Goal: Task Accomplishment & Management: Manage account settings

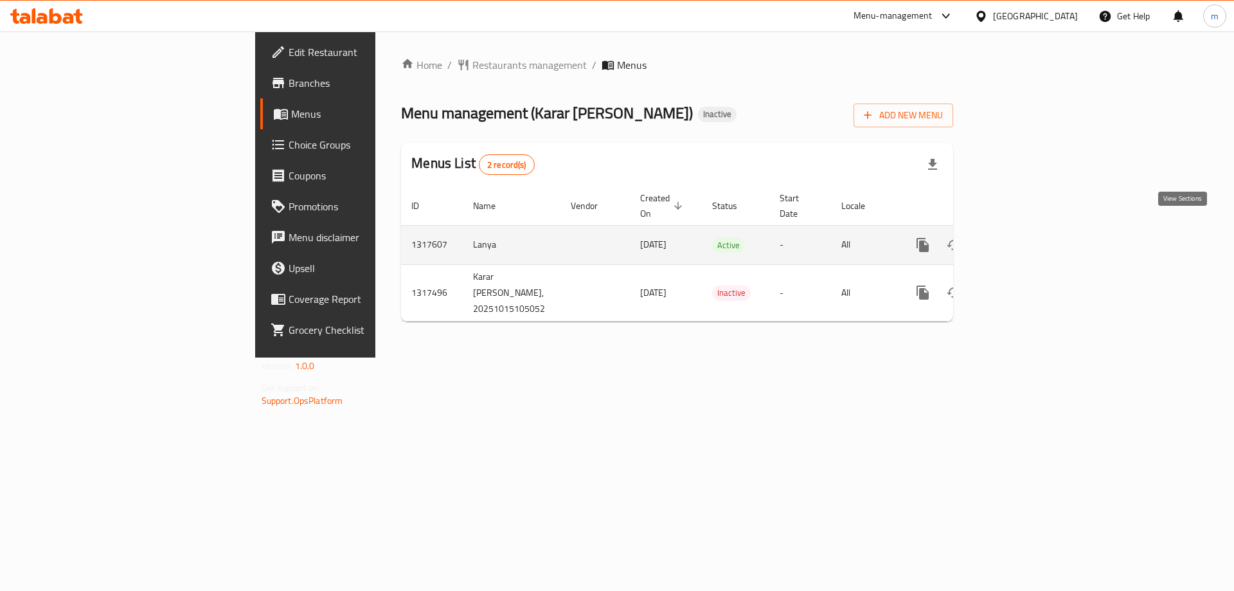
click at [1031, 229] on link "enhanced table" at bounding box center [1015, 244] width 31 height 31
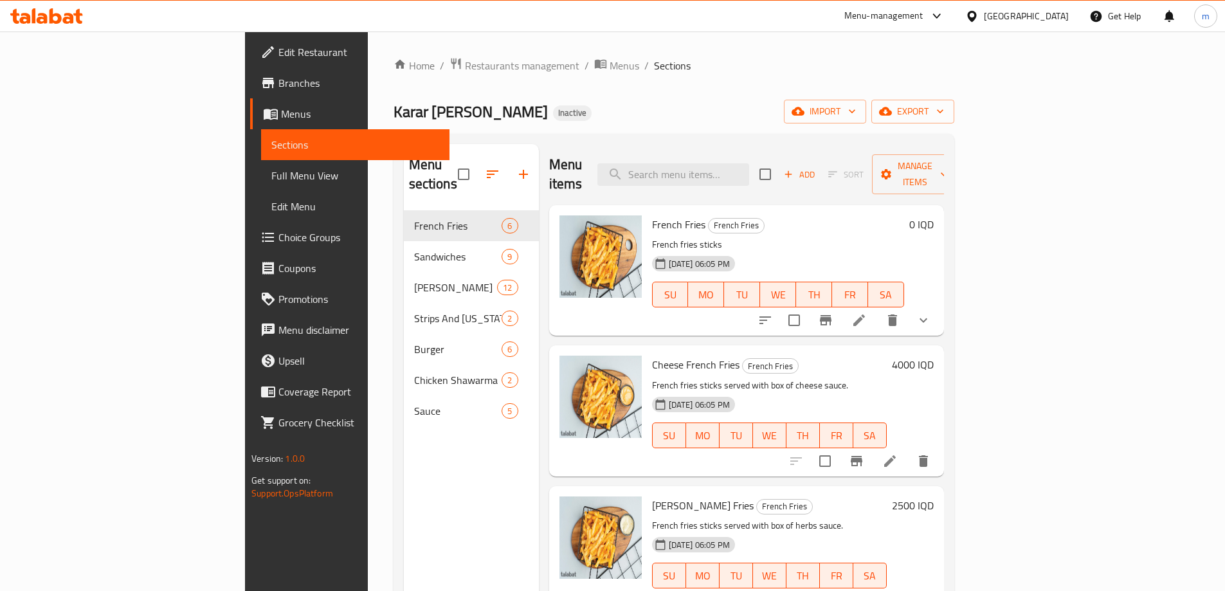
drag, startPoint x: 645, startPoint y: 137, endPoint x: 562, endPoint y: 169, distance: 89.5
click at [645, 136] on div "Menu sections French Fries 6 Sandwiches 9 [PERSON_NAME] 12 Strips And [US_STATE…" at bounding box center [673, 439] width 561 height 611
click at [271, 177] on span "Full Menu View" at bounding box center [355, 175] width 168 height 15
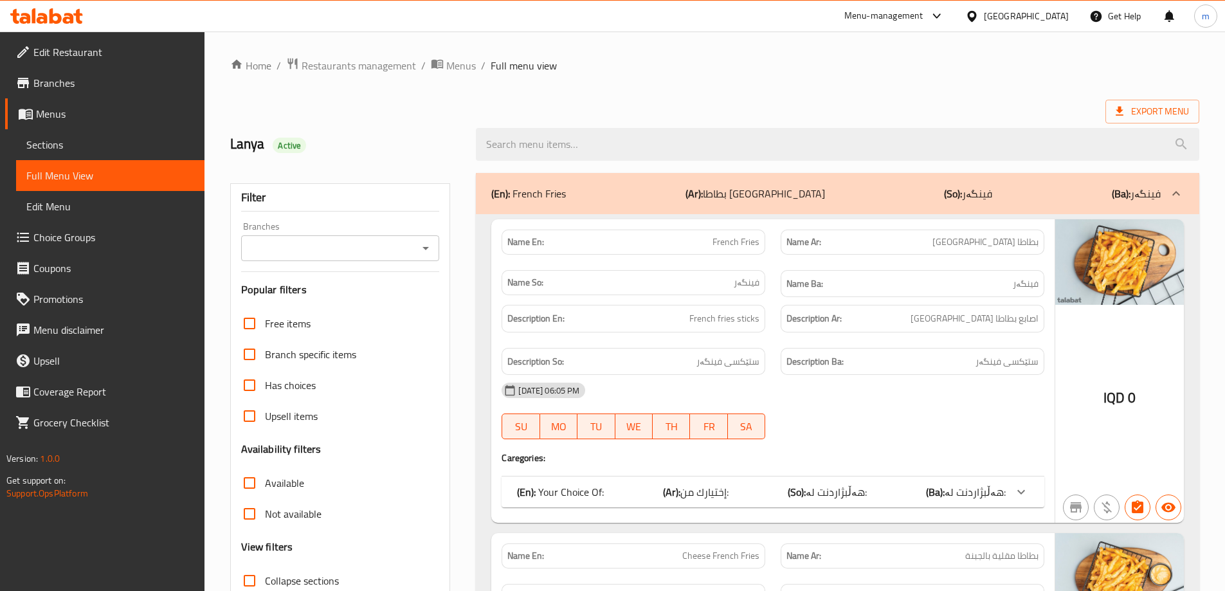
click at [429, 244] on icon "Open" at bounding box center [425, 247] width 15 height 15
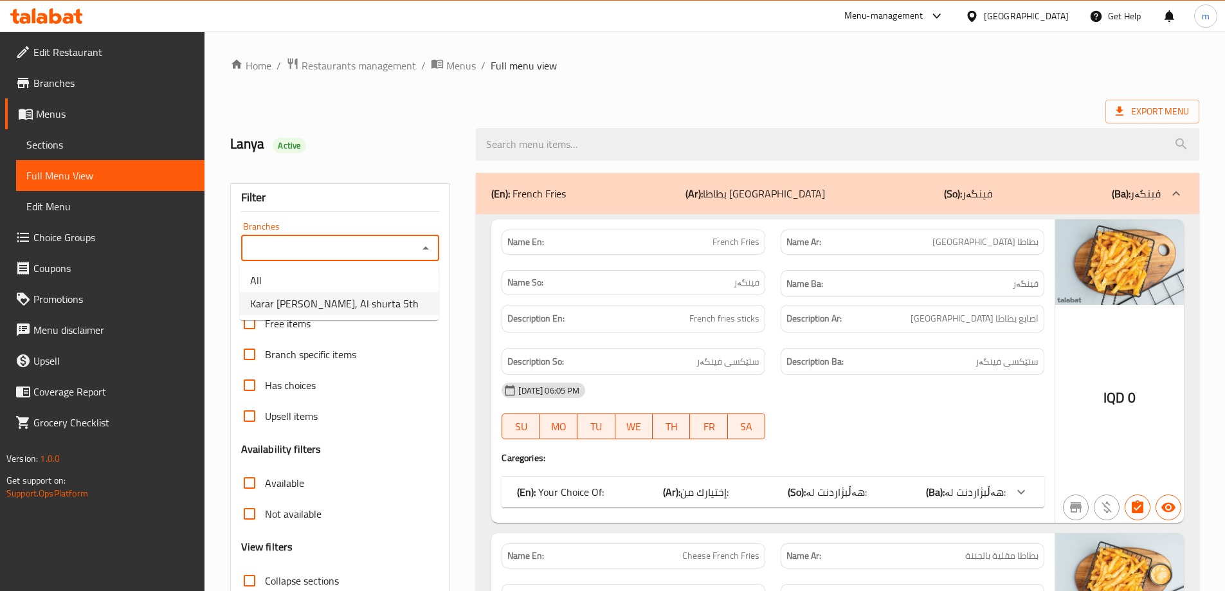
click at [337, 297] on span "Karar [PERSON_NAME], Al shurta 5th" at bounding box center [334, 303] width 168 height 15
type input "Karar [PERSON_NAME], Al shurta 5th"
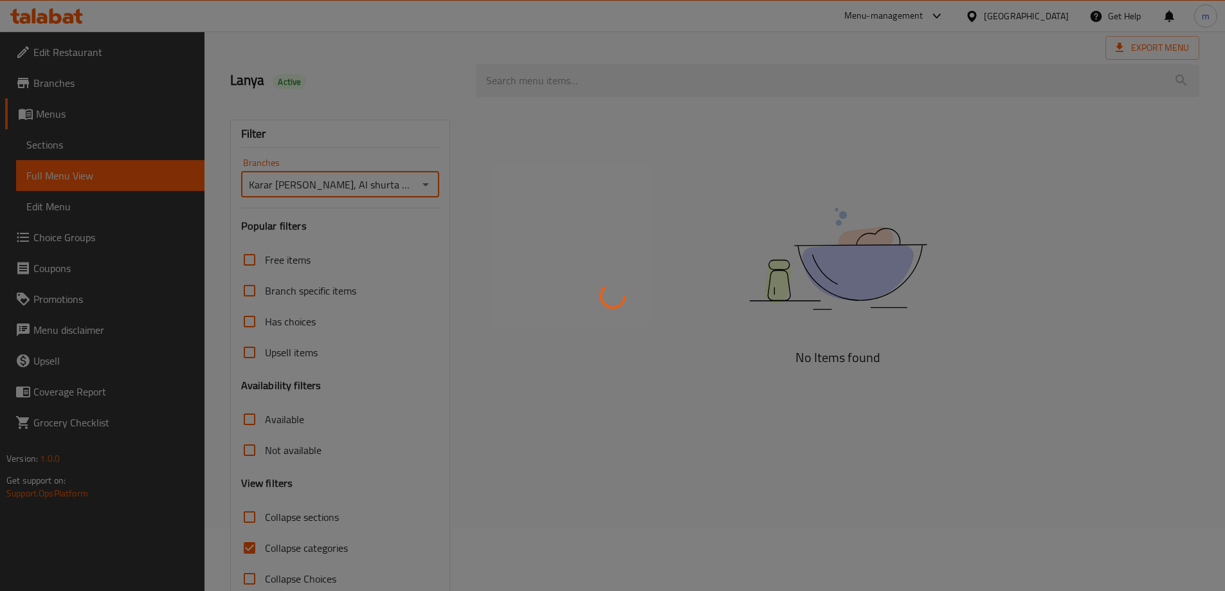
scroll to position [93, 0]
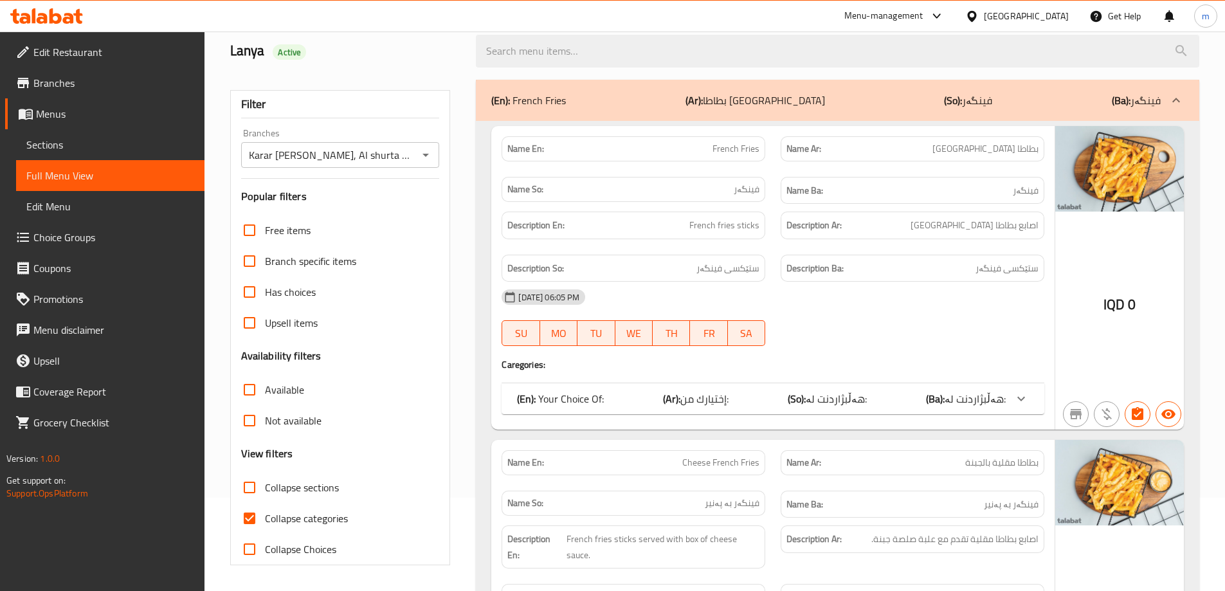
drag, startPoint x: 763, startPoint y: 203, endPoint x: 756, endPoint y: 207, distance: 8.1
click at [763, 203] on div "Name So: فینگەر" at bounding box center [633, 190] width 279 height 43
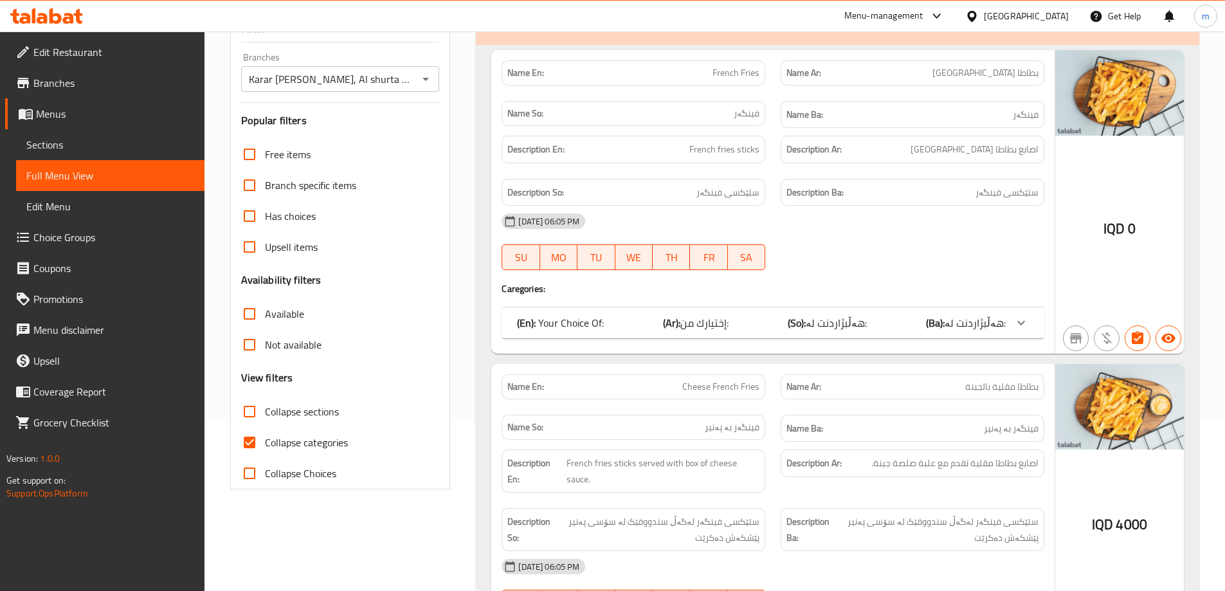
scroll to position [201, 0]
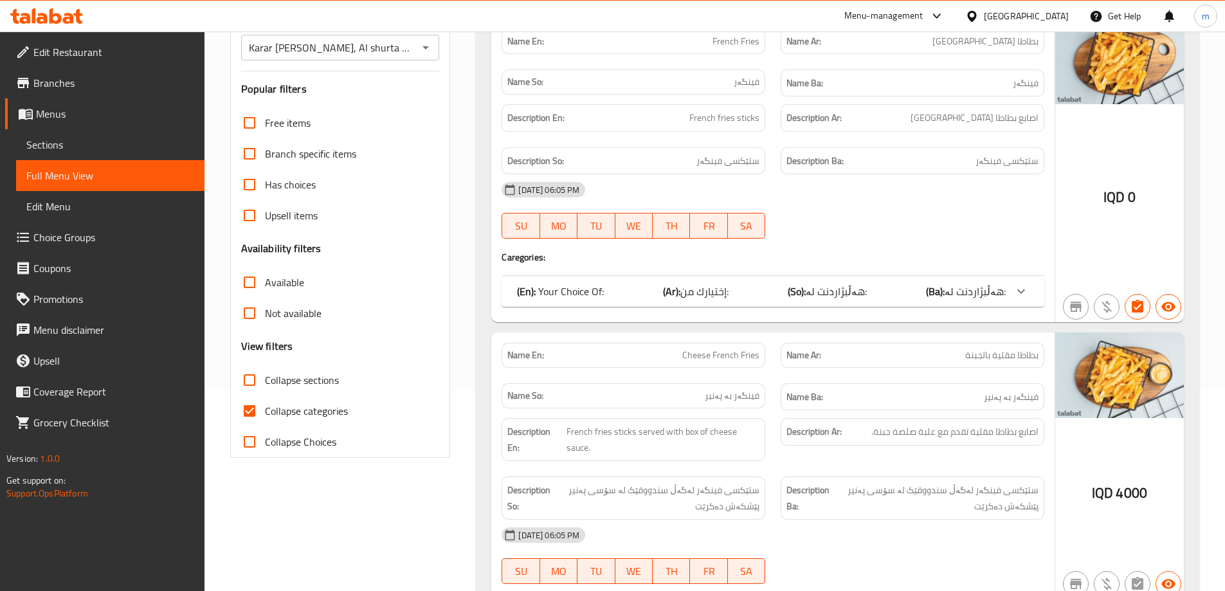
click at [296, 404] on span "Collapse categories" at bounding box center [306, 410] width 83 height 15
click at [265, 404] on input "Collapse categories" at bounding box center [249, 410] width 31 height 31
checkbox input "false"
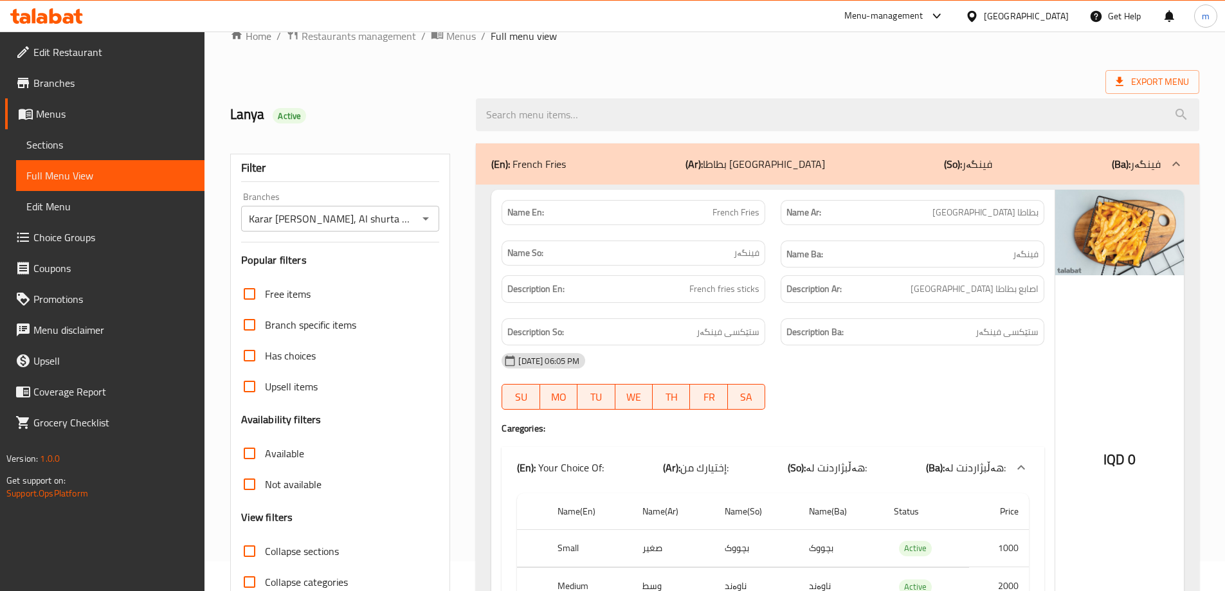
scroll to position [0, 0]
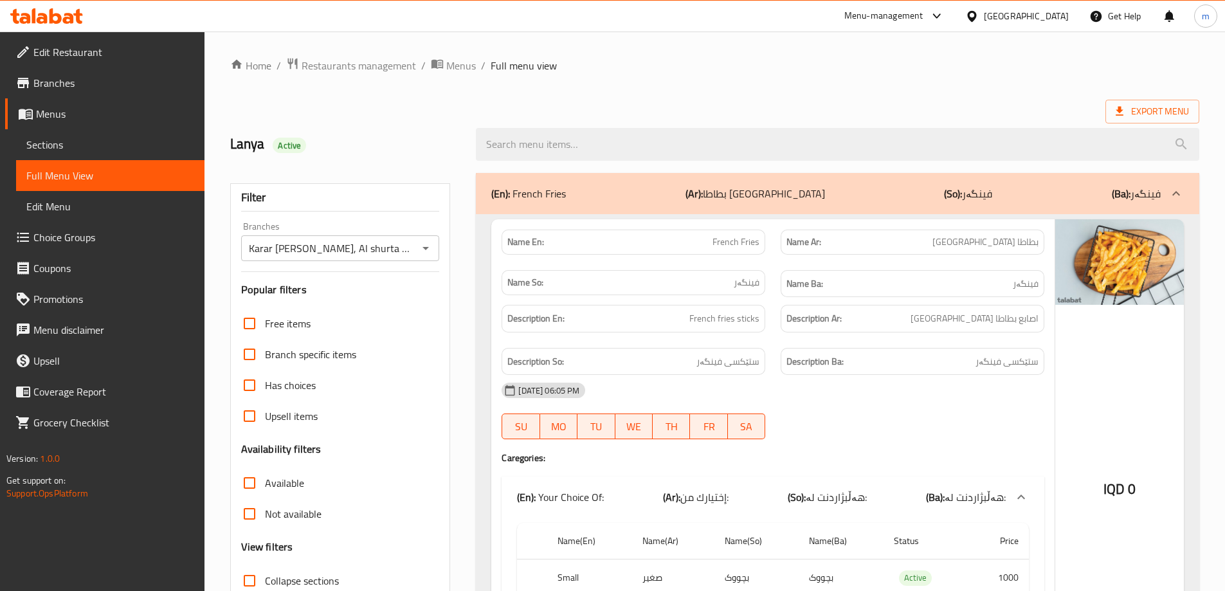
click at [788, 272] on div "Name Ba: فینگەر" at bounding box center [912, 284] width 264 height 28
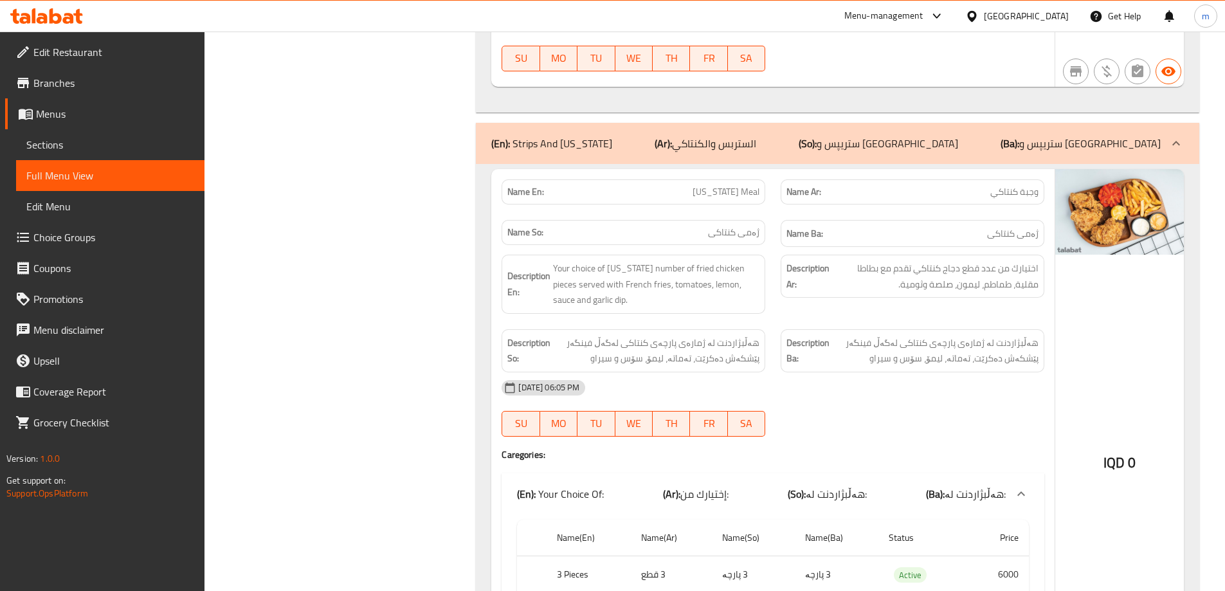
scroll to position [7928, 0]
click at [960, 334] on span "هەڵبژاردنت لە ژمارەی پارچەی کنتاکی لەگەڵ فینگەر پێشکەش دەکرێت، تەماتە، لیمۆ، سۆ…" at bounding box center [935, 349] width 206 height 31
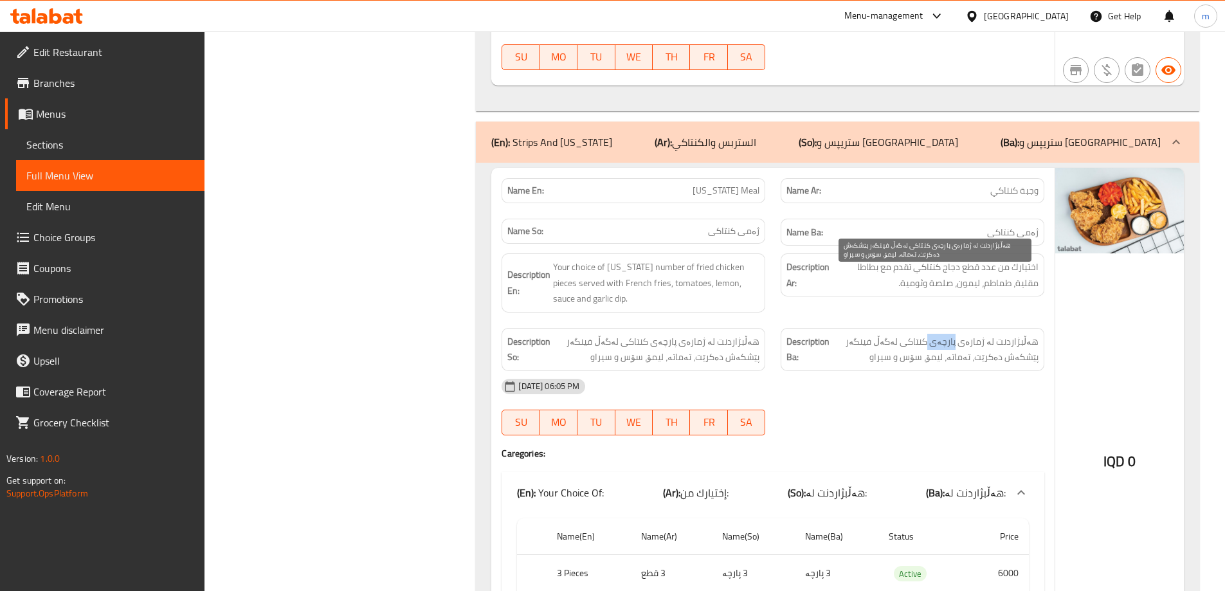
click at [960, 334] on span "هەڵبژاردنت لە ژمارەی پارچەی کنتاکی لەگەڵ فینگەر پێشکەش دەکرێت، تەماتە، لیمۆ، سۆ…" at bounding box center [935, 349] width 206 height 31
copy div "هەڵبژاردنت لە ژمارەی پارچەی کنتاکی لەگەڵ فینگەر پێشکەش دەکرێت، تەماتە، لیمۆ، سۆ…"
click at [953, 371] on div "[DATE] 06:05 PM SU MO TU WE TH FR SA" at bounding box center [773, 407] width 558 height 72
click at [715, 170] on div "Name En: [US_STATE] Meal" at bounding box center [633, 190] width 279 height 40
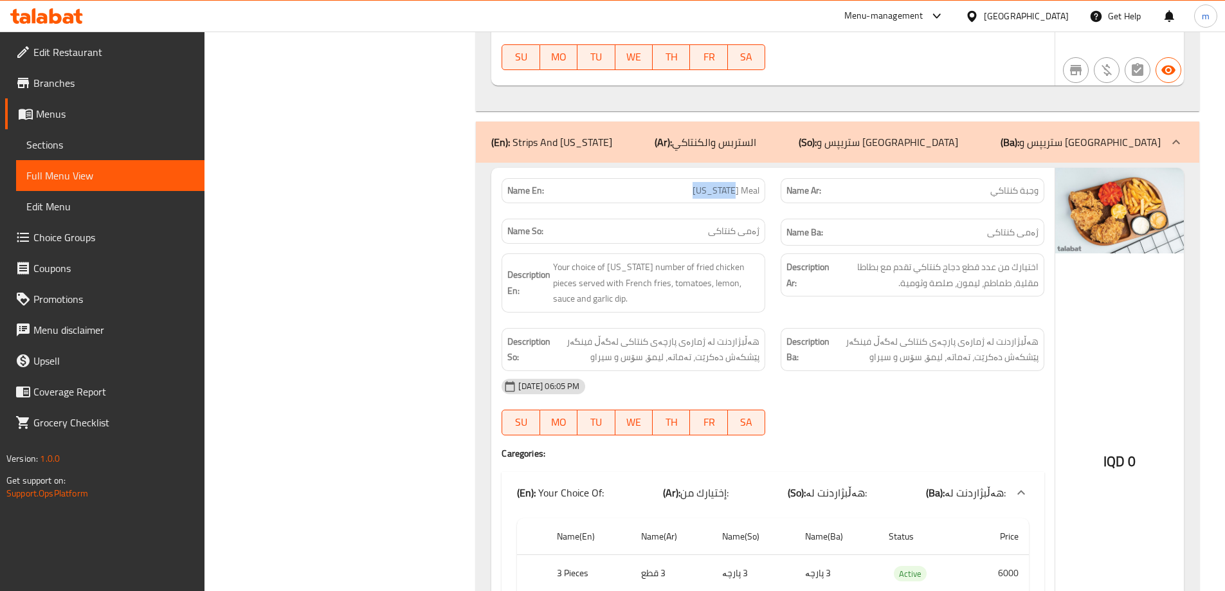
click at [716, 170] on div "Name En: [US_STATE] Meal" at bounding box center [633, 190] width 279 height 40
copy span "[US_STATE] Meal"
click at [73, 147] on span "Sections" at bounding box center [110, 144] width 168 height 15
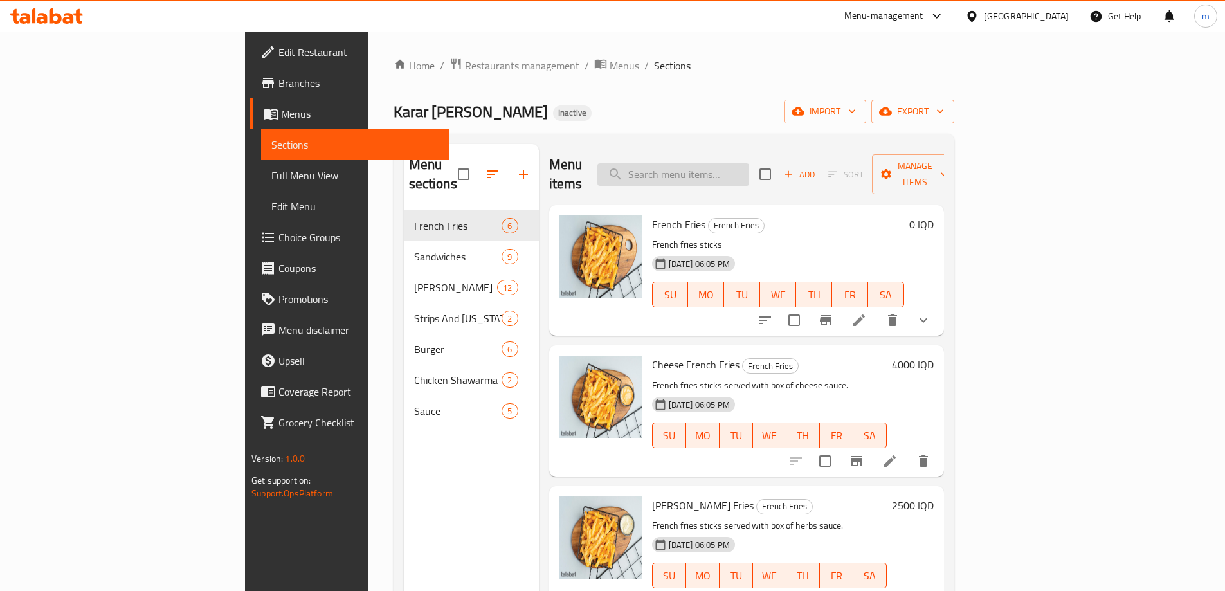
click at [749, 163] on input "search" at bounding box center [673, 174] width 152 height 22
paste input "[US_STATE] Meal"
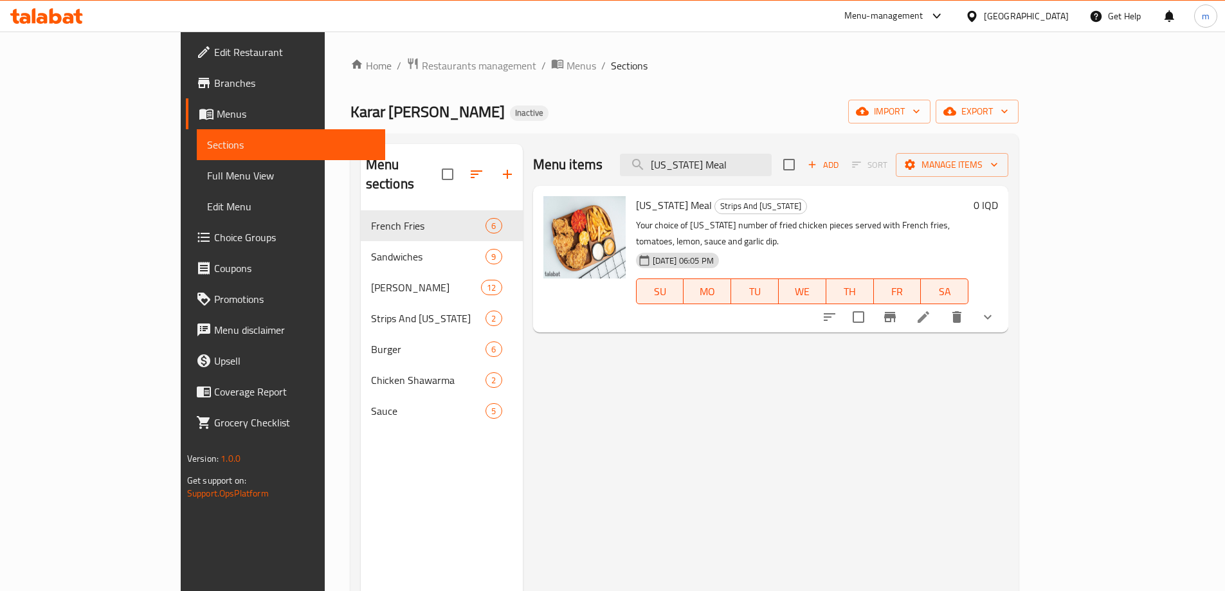
type input "[US_STATE] Meal"
click at [931, 309] on icon at bounding box center [922, 316] width 15 height 15
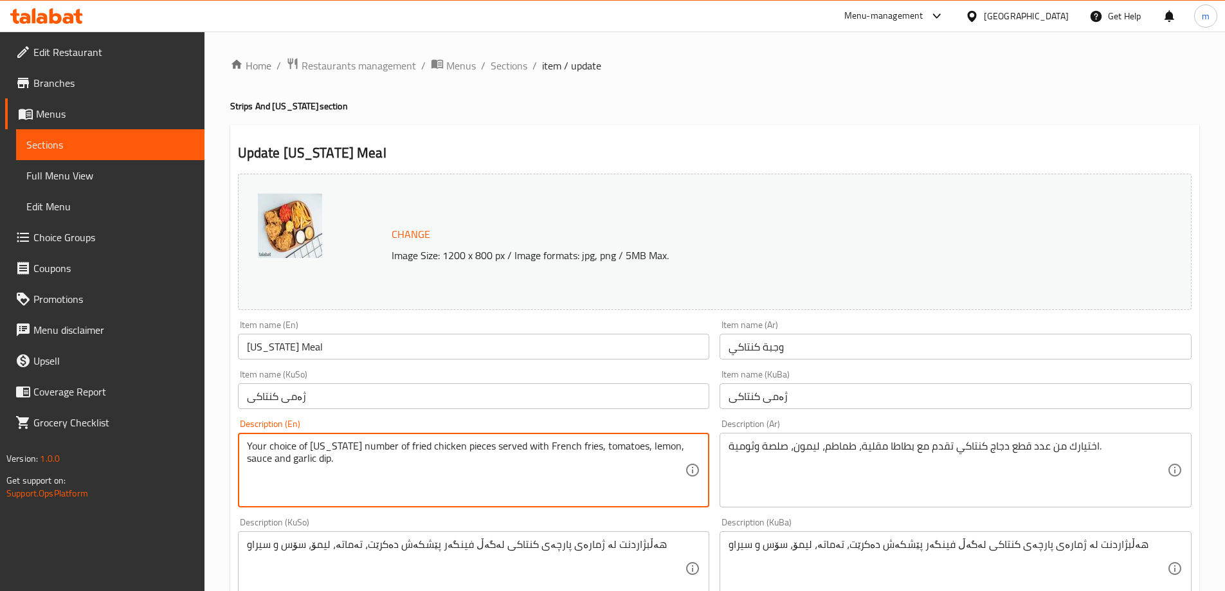
click at [400, 442] on textarea "Your choice of [US_STATE] number of fried chicken pieces served with French fri…" at bounding box center [466, 470] width 438 height 61
click at [412, 447] on textarea "Your choice of [US_STATE] number of chicken pieces served with French fries, to…" at bounding box center [466, 470] width 438 height 61
click at [308, 442] on textarea "Your choice of [US_STATE] number of pieces served with French fries, tomatoes, …" at bounding box center [466, 470] width 438 height 61
paste textarea "chicken"
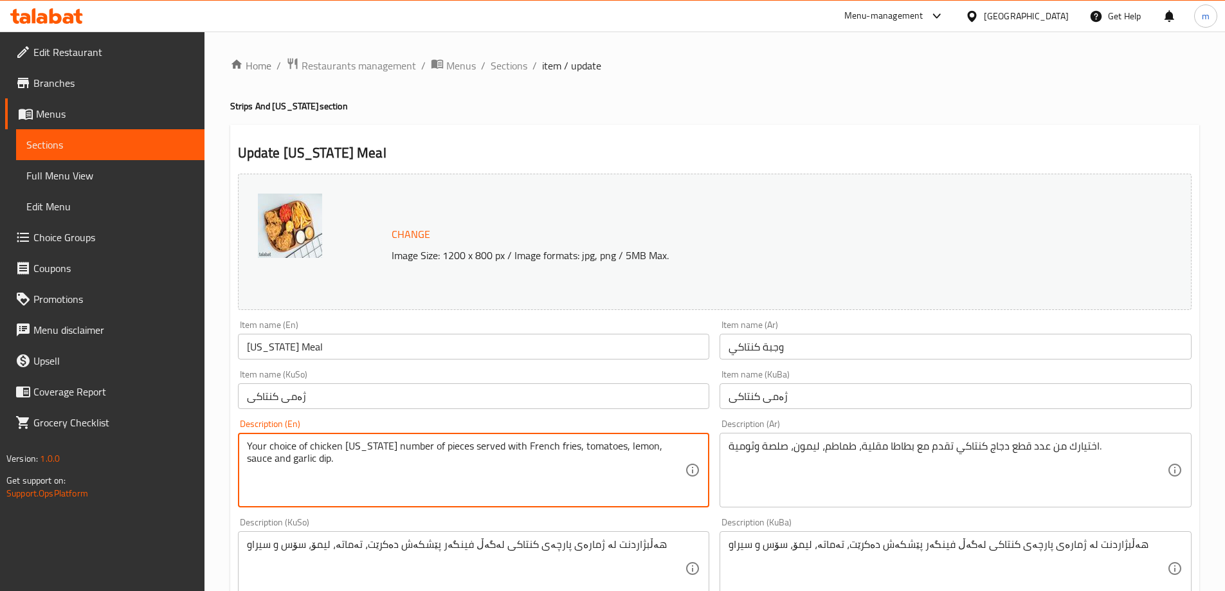
click at [426, 448] on textarea "Your choice of chicken [US_STATE] number of pieces served with French fries, to…" at bounding box center [466, 470] width 438 height 61
click at [406, 448] on textarea "Your choice of chicken [US_STATE] number pieces served with French fries, tomat…" at bounding box center [466, 470] width 438 height 61
click at [405, 448] on textarea "Your choice of chicken [US_STATE] number pieces served with French fries, tomat…" at bounding box center [466, 470] width 438 height 61
click at [345, 447] on textarea "Your choice of chicken [US_STATE] pieces served with French fries, tomatoes, le…" at bounding box center [466, 470] width 438 height 61
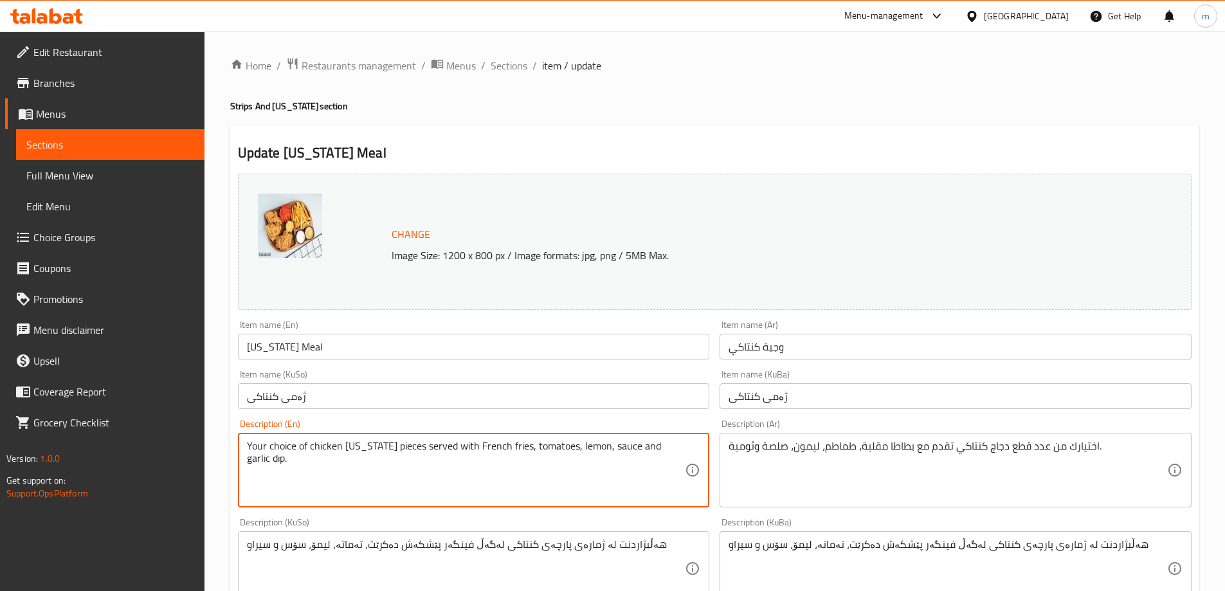
paste textarea "number"
click at [310, 446] on textarea "Your choice of chicken [US_STATE] pieces served with French fries, tomatoes, le…" at bounding box center [466, 470] width 438 height 61
paste textarea "number"
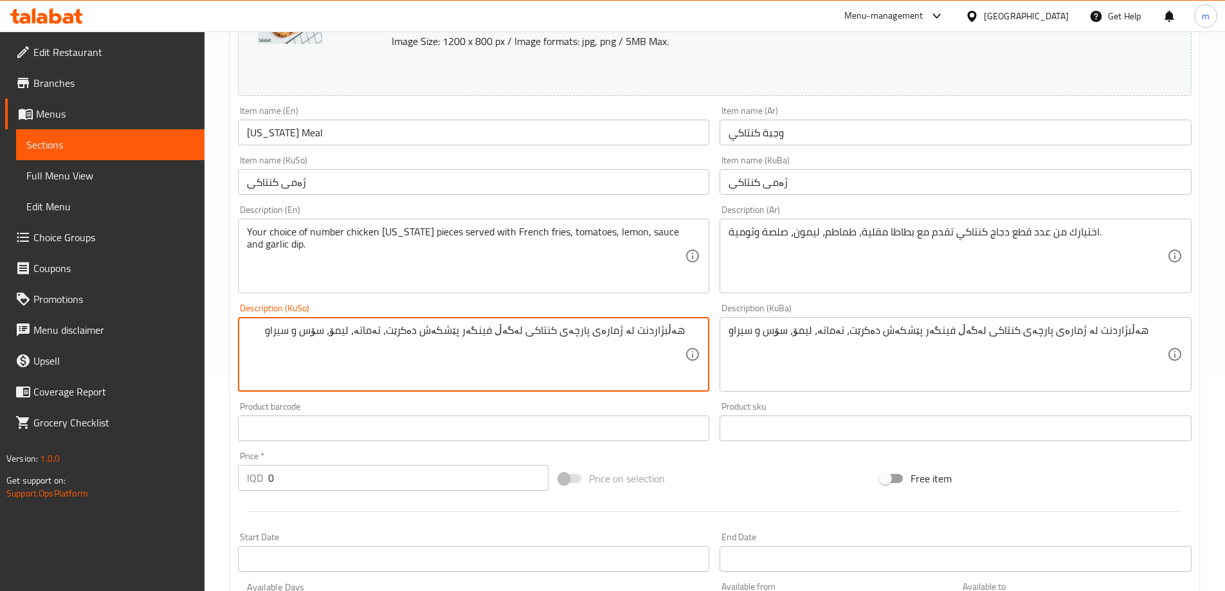
click at [570, 332] on textarea "هەڵبژاردنت لە ژمارەی پارچەی کنتاکی لەگەڵ فینگەر پێشکەش دەکرێت، تەماتە، لیمۆ، سۆ…" at bounding box center [466, 354] width 438 height 61
click at [535, 335] on textarea "هەڵبژاردنت لە ژمارەی پارچەی کنتاکی لەگەڵ فینگەر پێشکەش دەکرێت، تەماتە، لیمۆ، سۆ…" at bounding box center [466, 354] width 438 height 61
click at [569, 328] on textarea "هەڵبژاردنت لە ژمارەی پارچەی کنتاکی لەگەڵ فینگەر پێشکەش دەکرێت، تەماتە، لیمۆ، سۆ…" at bounding box center [466, 354] width 438 height 61
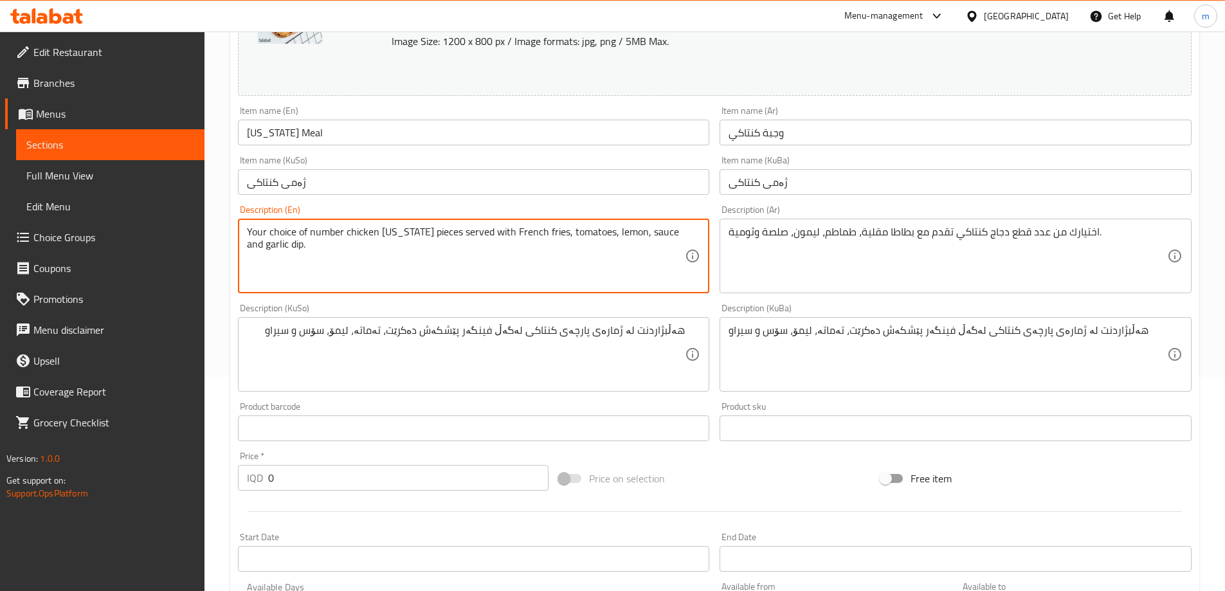
type textarea "Your choice of number chicken [US_STATE] pieces served with French fries, tomat…"
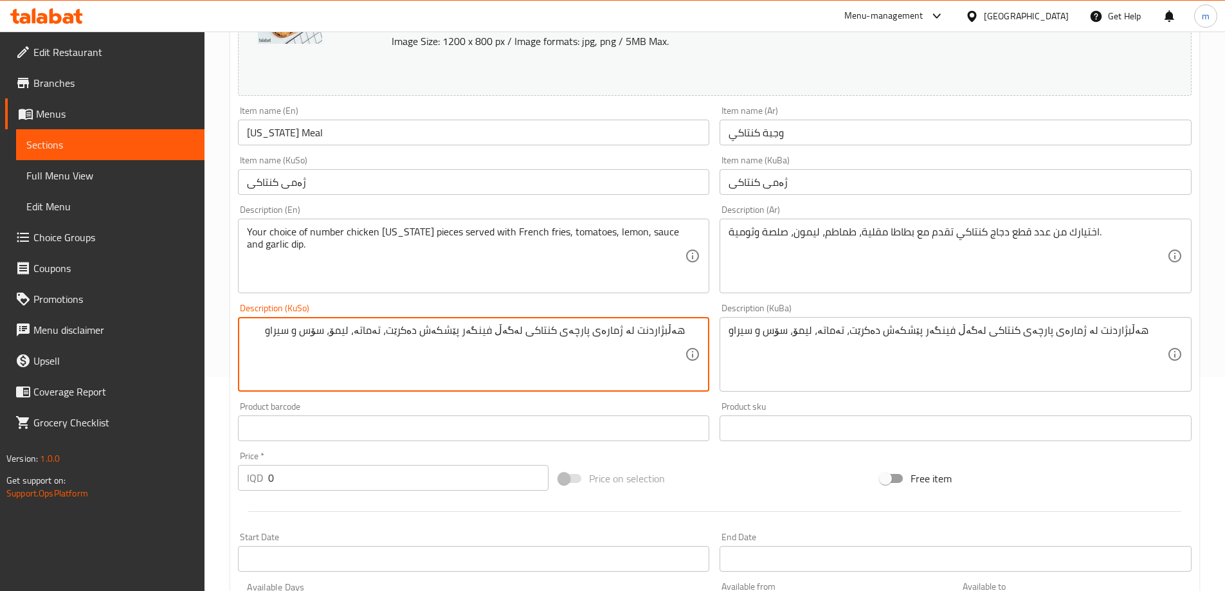
click at [566, 332] on textarea "هەڵبژاردنت لە ژمارەی پارچەی کنتاکی لەگەڵ فینگەر پێشکەش دەکرێت، تەماتە، لیمۆ، سۆ…" at bounding box center [466, 354] width 438 height 61
click at [596, 354] on textarea "هەڵبژاردنت لە ژمارەی پارچەی مریشکی کنتاکی لەگەڵ فینگەر پێشکەش دەکرێت، تەماتە، ل…" at bounding box center [466, 354] width 438 height 61
type textarea "هەڵبژاردنت لە ژمارەی پارچەی مریشکی کنتاکی لەگەڵ فینگەر پێشکەش دەکرێت، تەماتە، ل…"
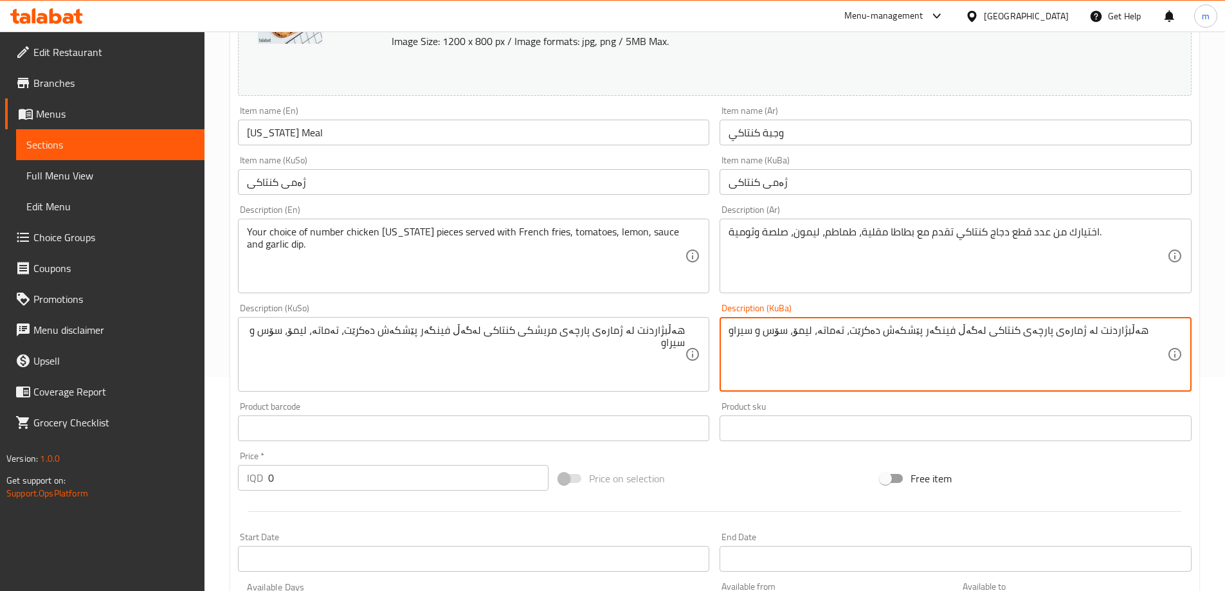
click at [880, 356] on textarea "هەڵبژاردنت لە ژمارەی پارچەی کنتاکی لەگەڵ فینگەر پێشکەش دەکرێت، تەماتە، لیمۆ، سۆ…" at bounding box center [947, 354] width 438 height 61
paste textarea "مریشکی"
type textarea "هەڵبژاردنت لە ژمارەی پارچەی مریشکی کنتاکی لەگەڵ فینگەر پێشکەش دەکرێت، تەماتە، ل…"
click at [429, 166] on div "Item name (KuSo) ژەمی کنتاکی Item name ([GEOGRAPHIC_DATA])" at bounding box center [474, 175] width 472 height 39
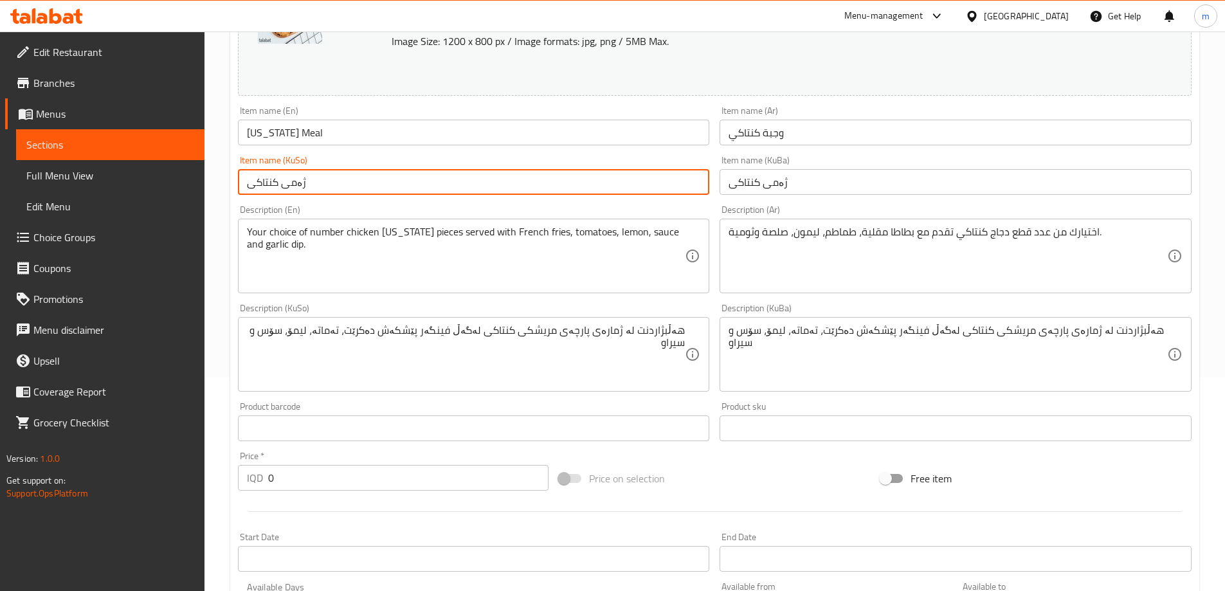
click at [431, 186] on input "ژەمی کنتاکی" at bounding box center [474, 182] width 472 height 26
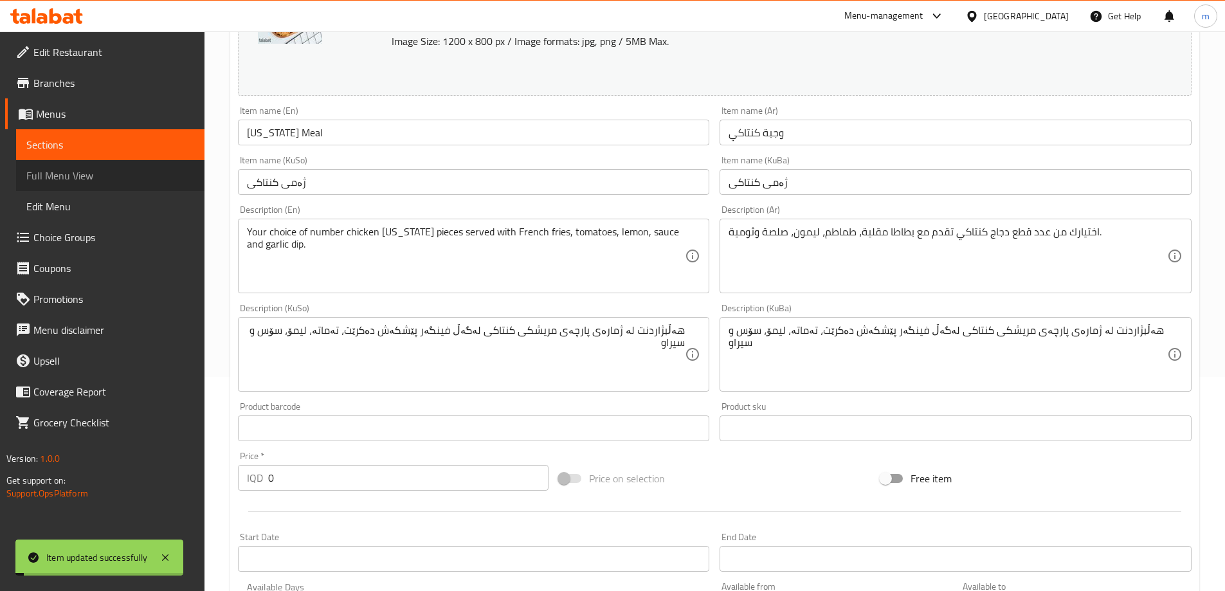
click at [104, 177] on span "Full Menu View" at bounding box center [110, 175] width 168 height 15
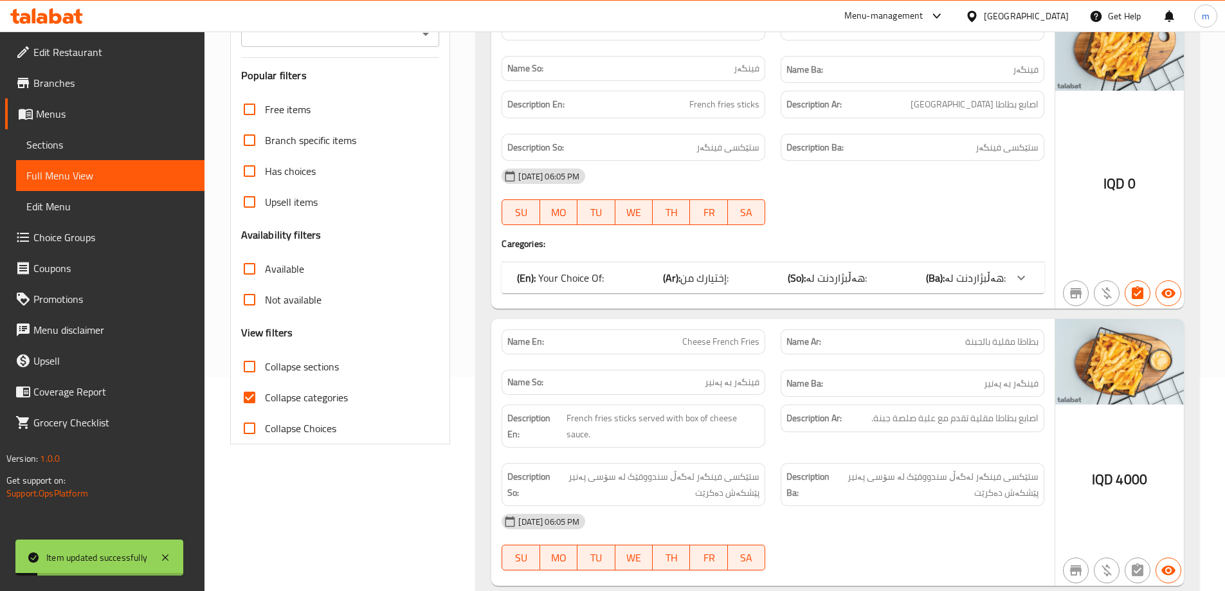
click at [319, 395] on span "Collapse categories" at bounding box center [306, 397] width 83 height 15
click at [265, 395] on input "Collapse categories" at bounding box center [249, 397] width 31 height 31
checkbox input "false"
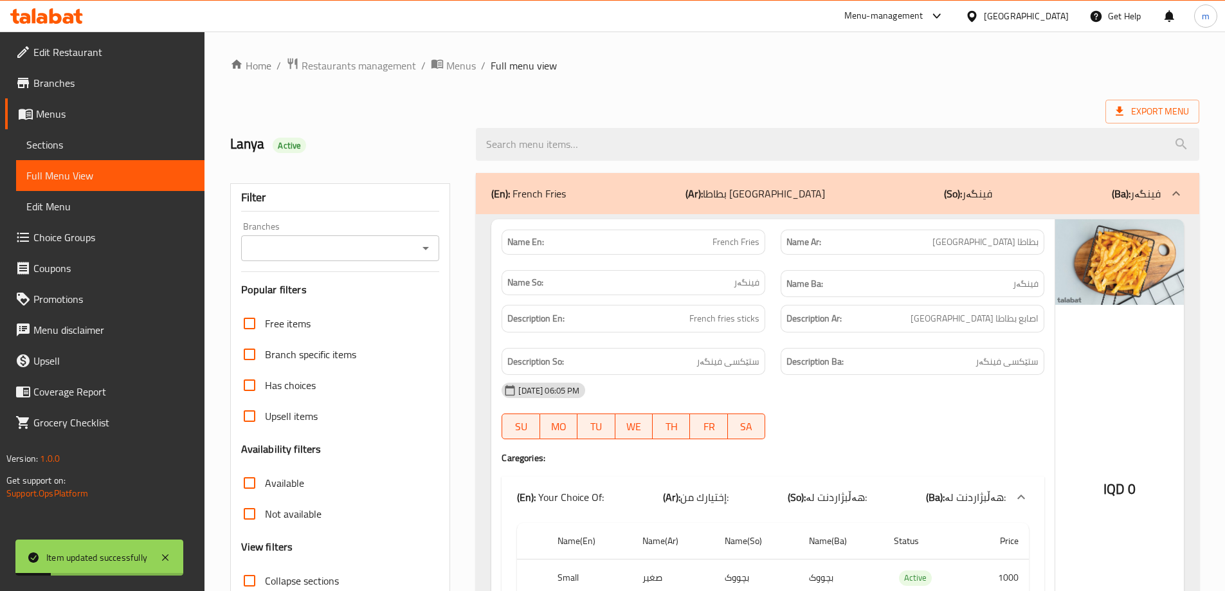
click at [417, 247] on button "Open" at bounding box center [426, 248] width 18 height 18
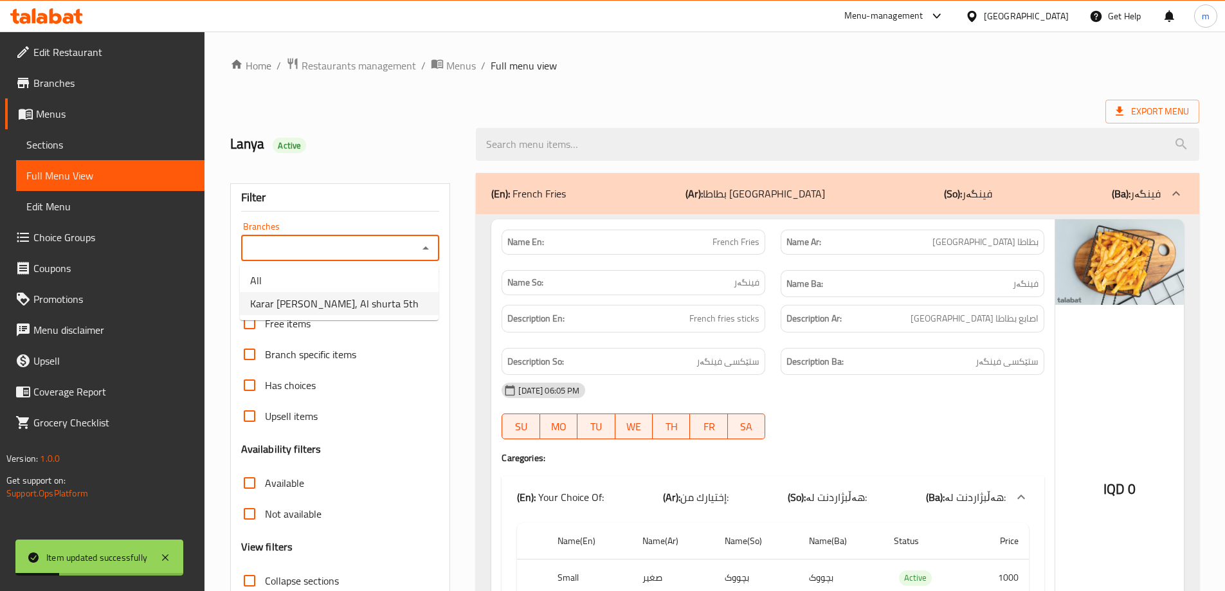
click at [373, 305] on span "Karar [PERSON_NAME], Al shurta 5th" at bounding box center [334, 303] width 168 height 15
type input "Karar [PERSON_NAME], Al shurta 5th"
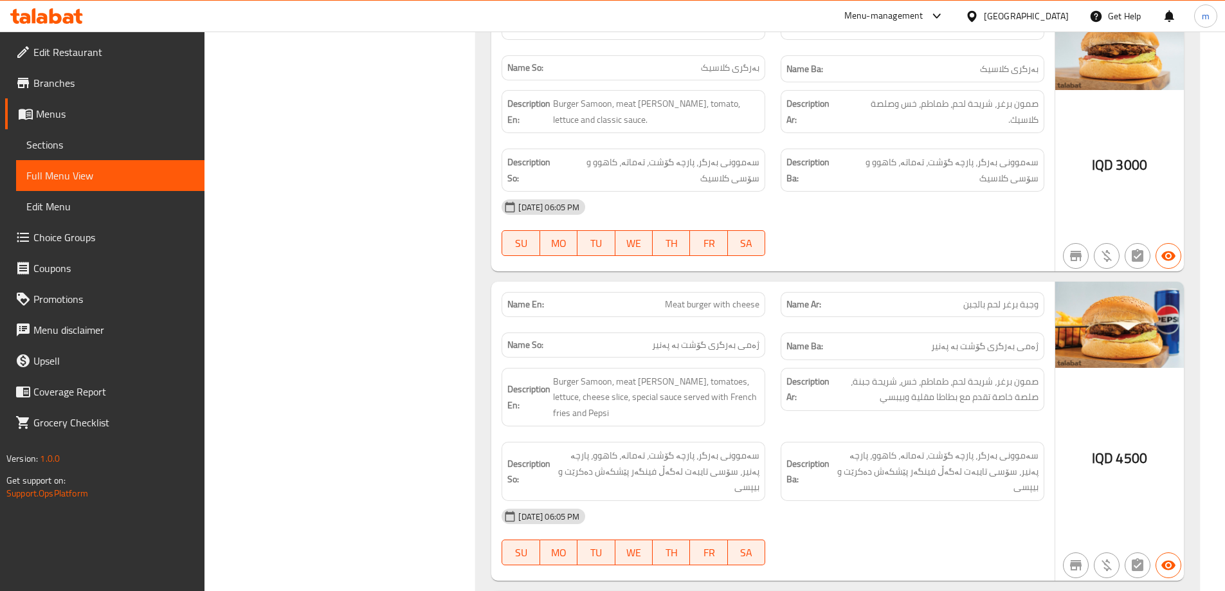
scroll to position [8999, 0]
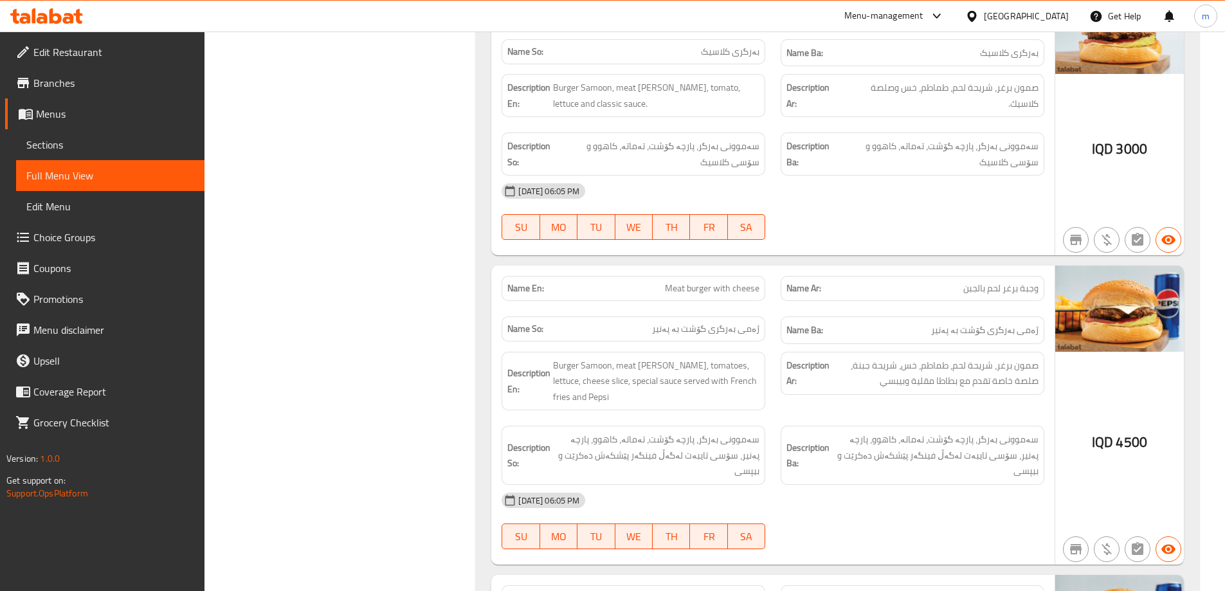
click at [920, 357] on span "صمون برغر، شريحة لحم، طماطم، خس، شريحة جبنة، صلصة خاصة تقدم مع بطاطا مقلية وبيب…" at bounding box center [935, 372] width 206 height 31
click at [733, 282] on span "Meat burger with cheese" at bounding box center [712, 288] width 94 height 13
copy span "Meat burger with cheese"
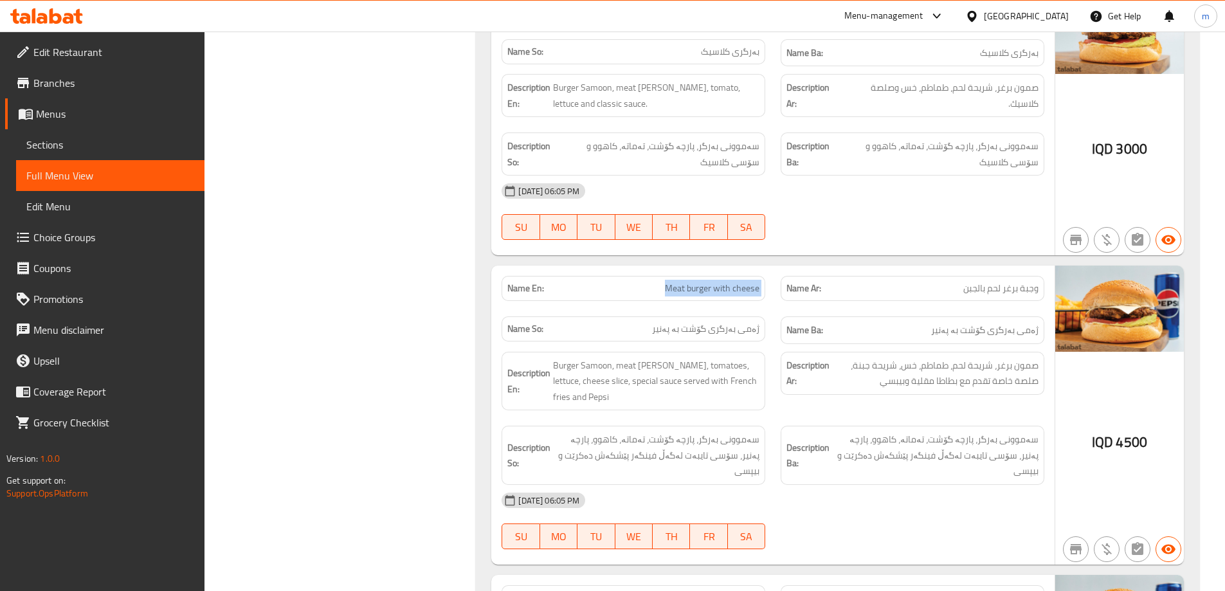
click at [83, 138] on span "Sections" at bounding box center [110, 144] width 168 height 15
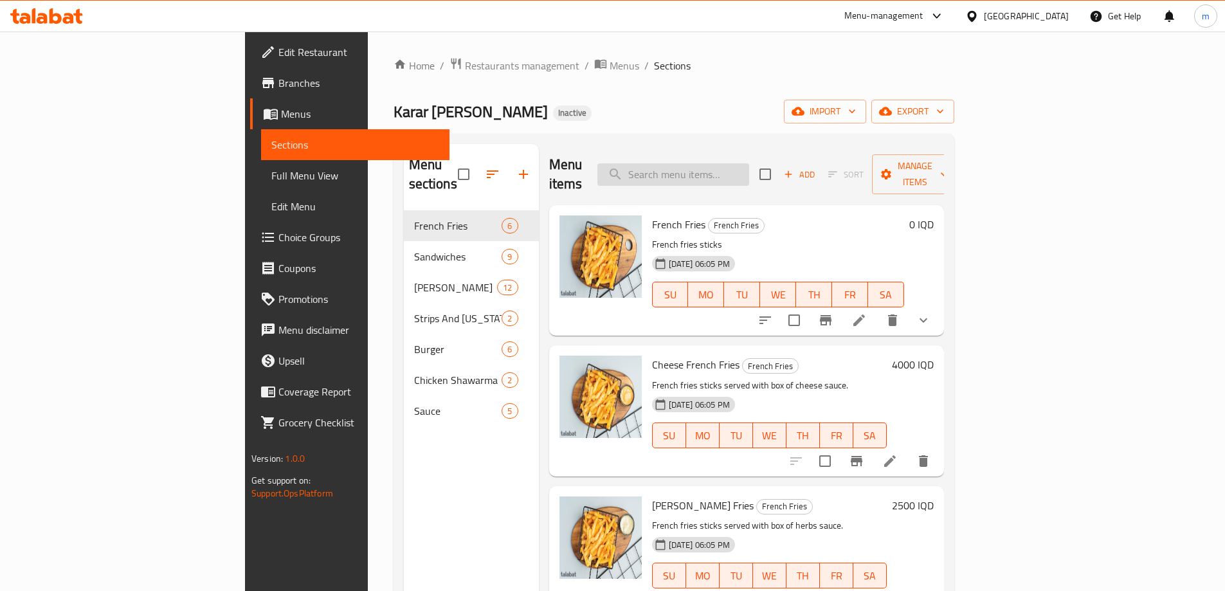
click at [749, 172] on input "search" at bounding box center [673, 174] width 152 height 22
paste input "Meat burger with cheese"
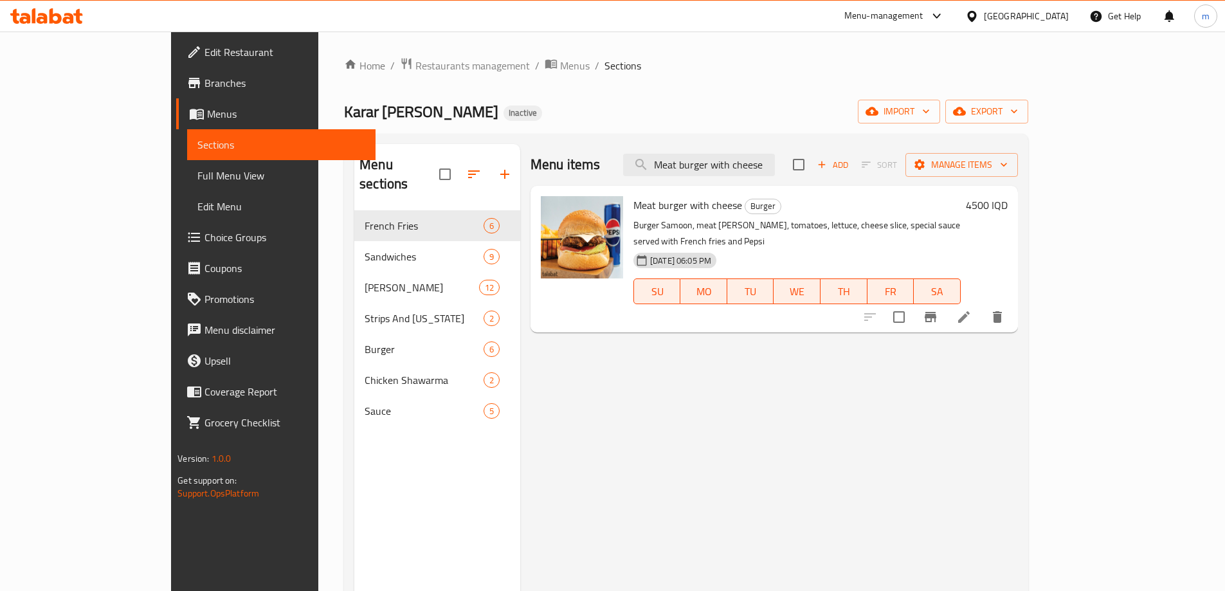
type input "Meat burger with cheese"
click at [971, 309] on icon at bounding box center [963, 316] width 15 height 15
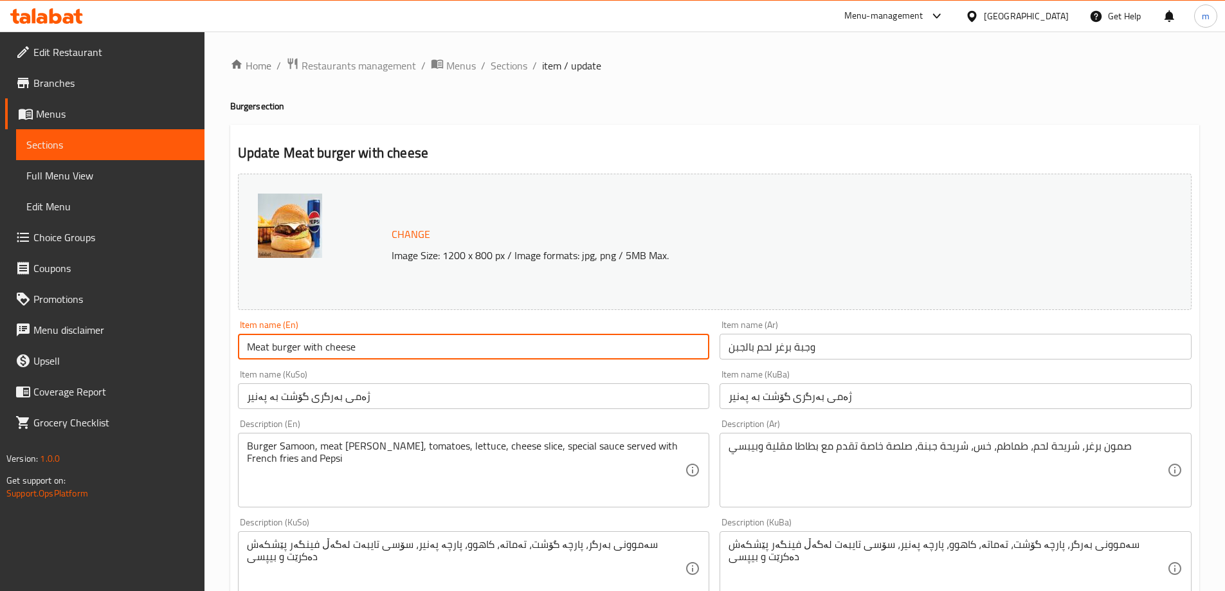
click at [302, 348] on input "Meat burger with cheese" at bounding box center [474, 347] width 472 height 26
type input "Meat burger Meal with cheese"
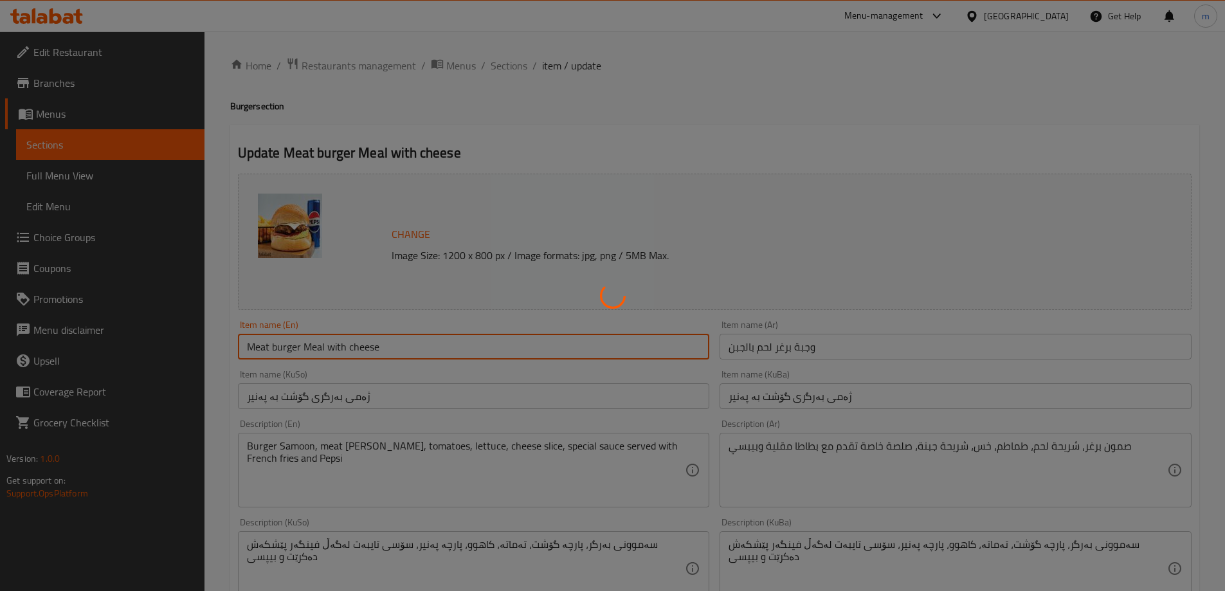
scroll to position [107, 0]
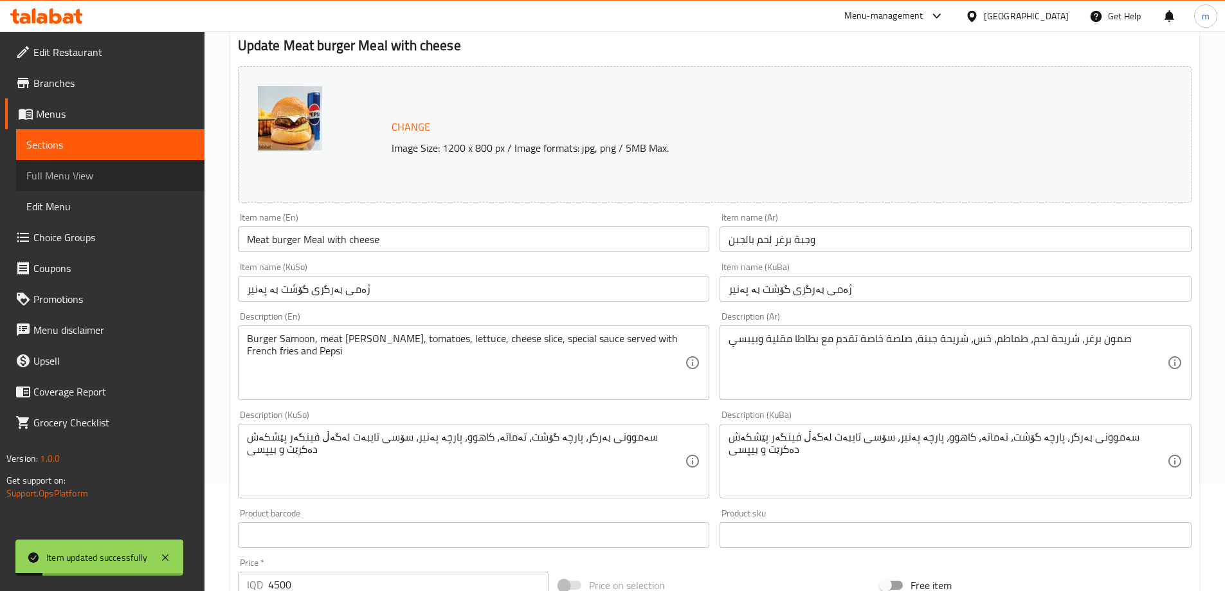
click at [88, 171] on span "Full Menu View" at bounding box center [110, 175] width 168 height 15
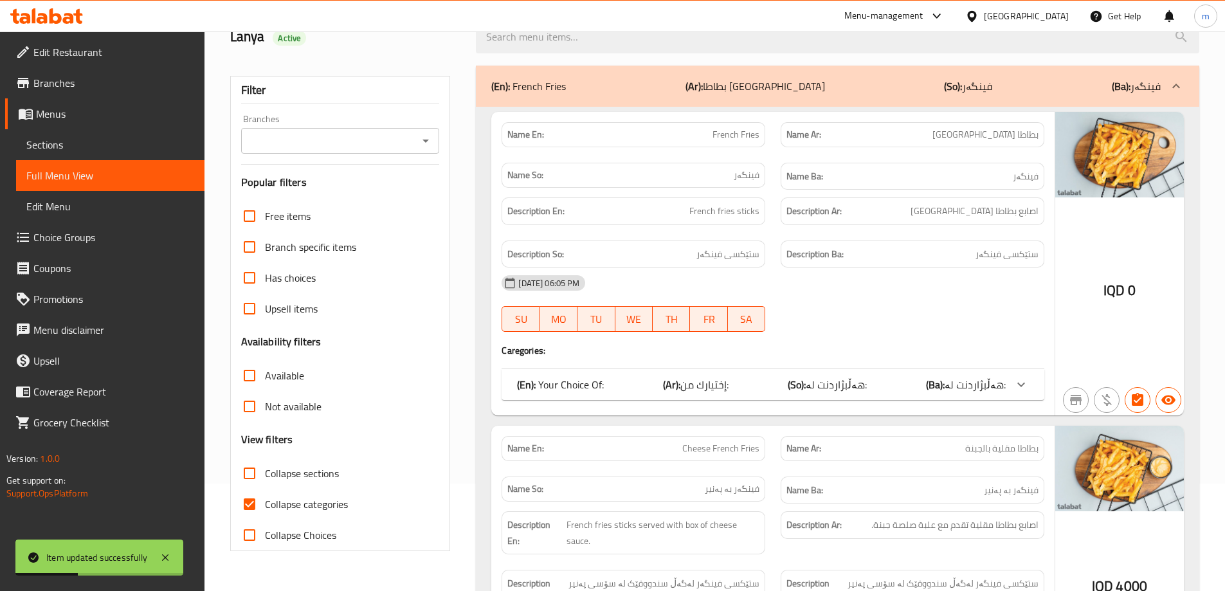
click at [303, 496] on span "Collapse categories" at bounding box center [306, 503] width 83 height 15
click at [265, 495] on input "Collapse categories" at bounding box center [249, 504] width 31 height 31
checkbox input "false"
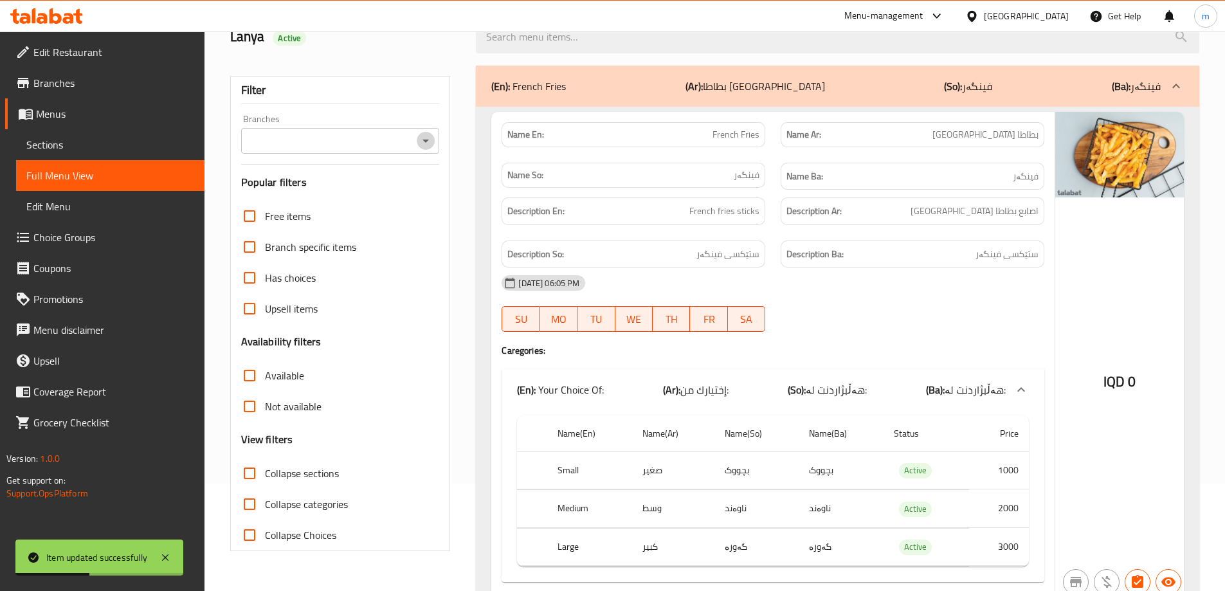
click at [427, 138] on icon "Open" at bounding box center [425, 140] width 15 height 15
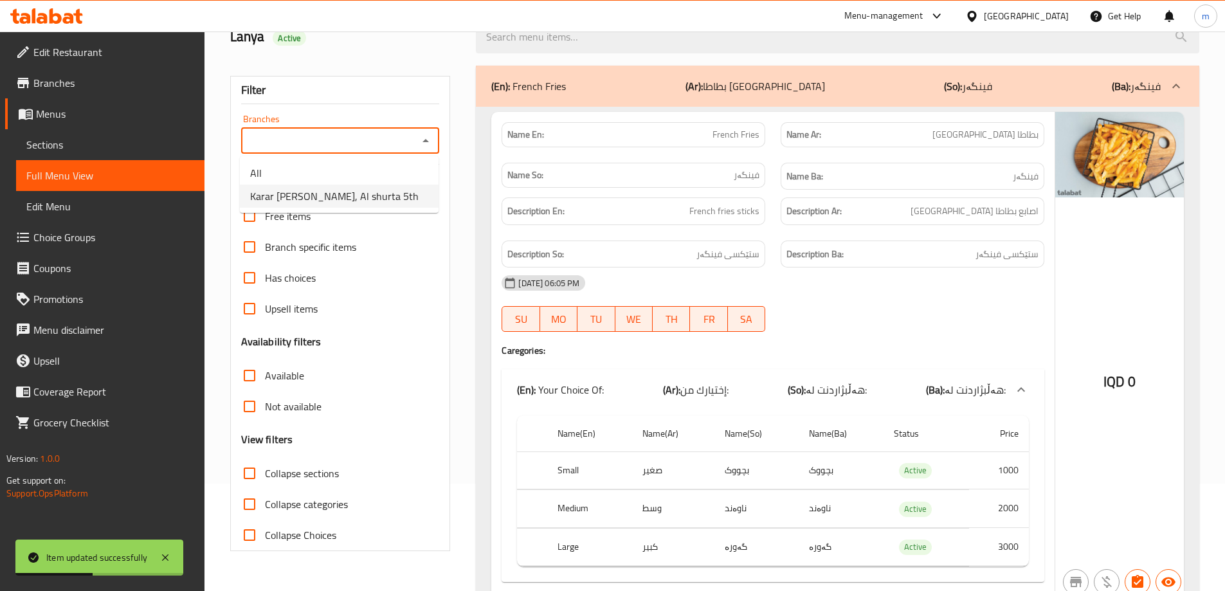
click at [345, 202] on span "Karar [PERSON_NAME], Al shurta 5th" at bounding box center [334, 195] width 168 height 15
type input "Karar [PERSON_NAME], Al shurta 5th"
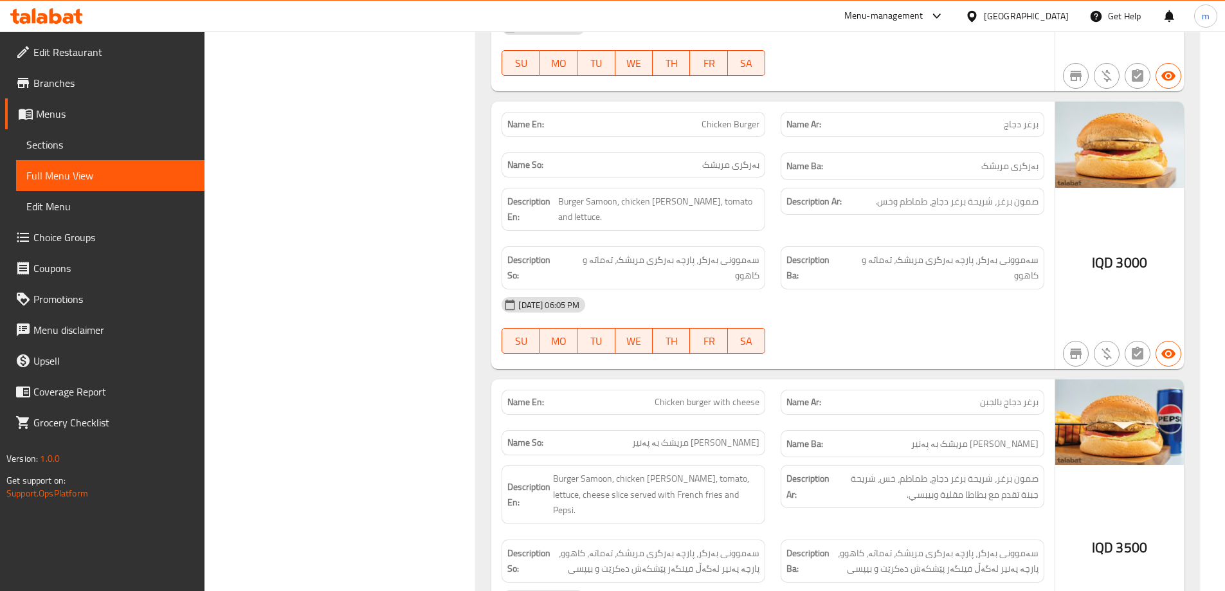
scroll to position [9856, 0]
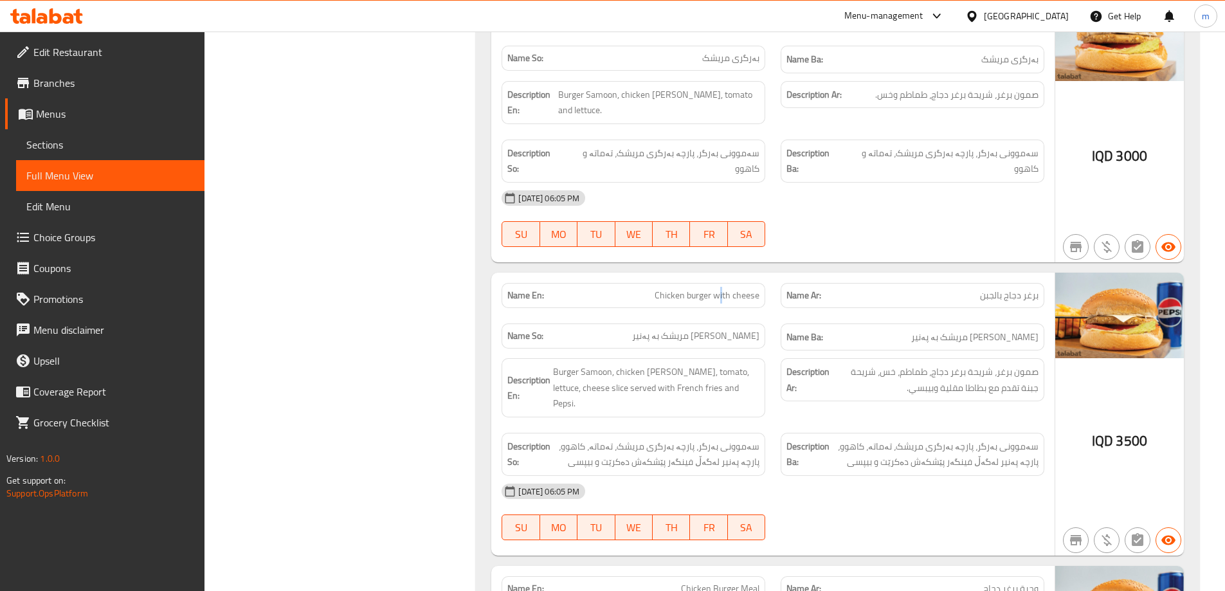
click at [723, 289] on span "Chicken burger with cheese" at bounding box center [706, 295] width 105 height 13
click at [684, 289] on span "Chicken burger with cheese" at bounding box center [706, 295] width 105 height 13
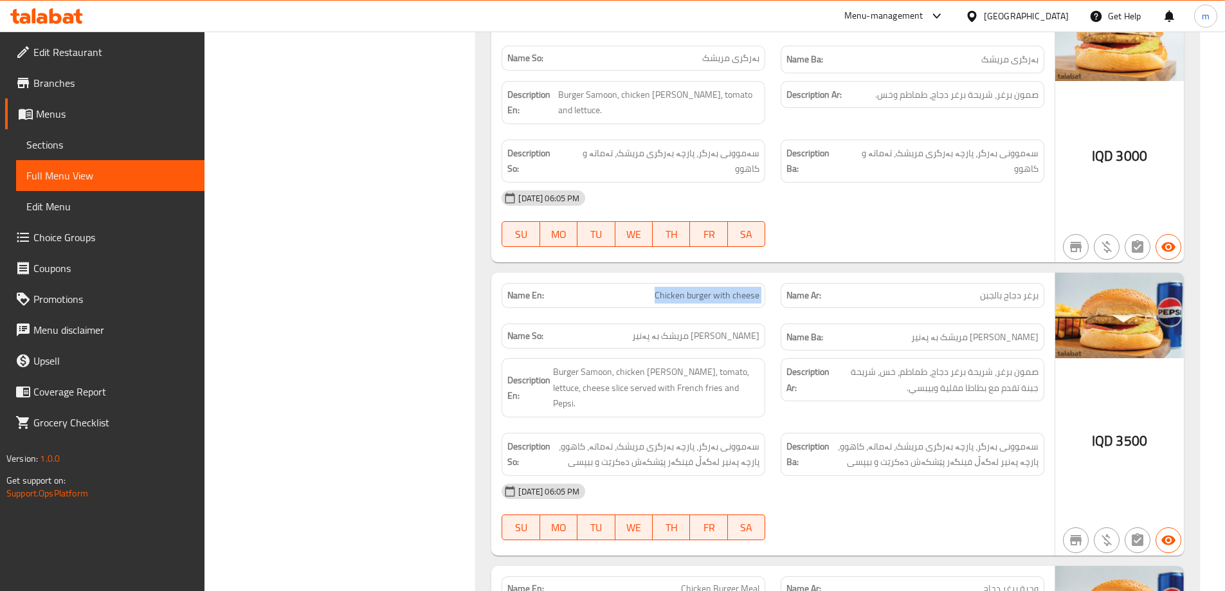
click at [684, 289] on span "Chicken burger with cheese" at bounding box center [706, 295] width 105 height 13
copy span "Chicken burger with cheese"
click at [87, 143] on span "Sections" at bounding box center [110, 144] width 168 height 15
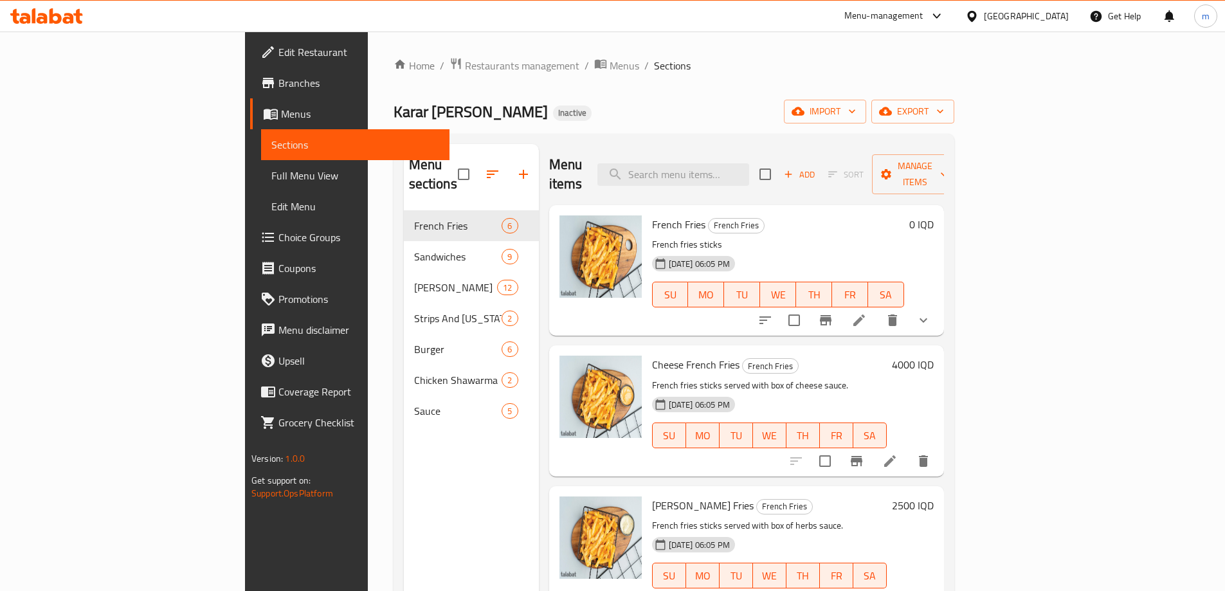
click at [807, 184] on div "Menu items Add Sort Manage items" at bounding box center [746, 174] width 395 height 61
click at [749, 172] on input "search" at bounding box center [673, 174] width 152 height 22
paste input "Chicken burger with cheese"
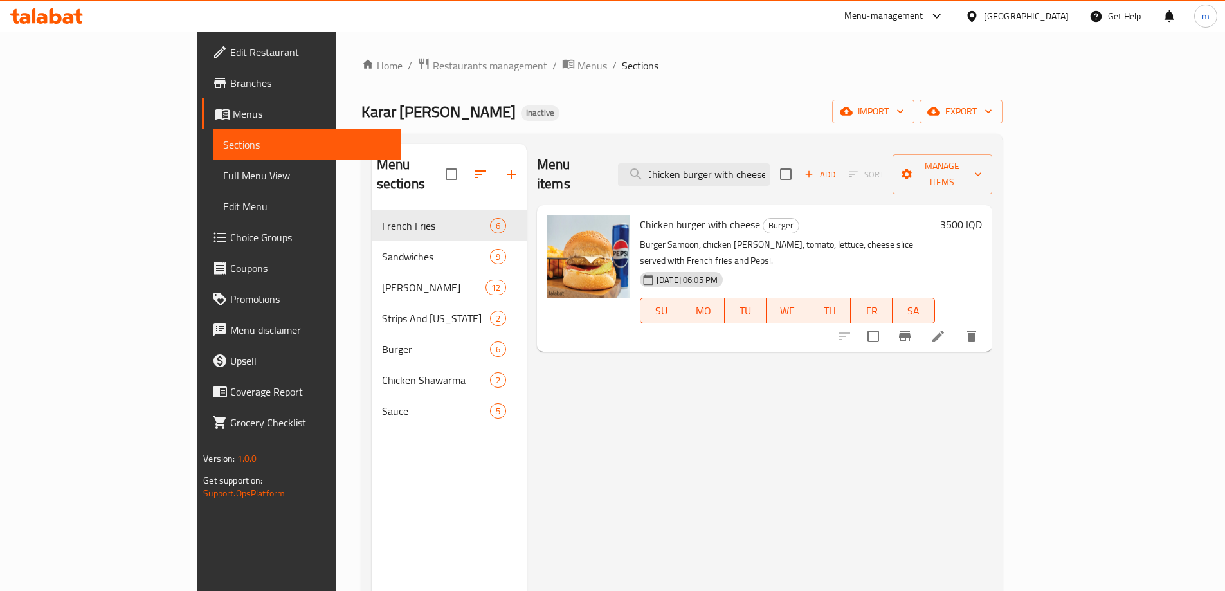
type input "Chicken burger with cheese"
click at [946, 328] on icon at bounding box center [937, 335] width 15 height 15
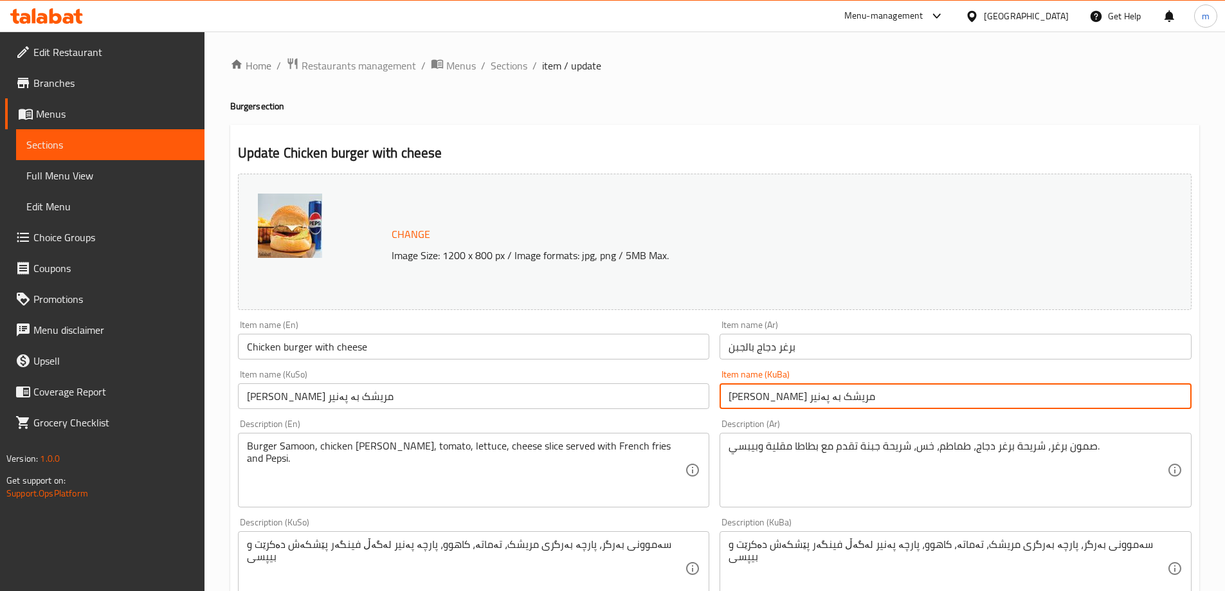
click at [830, 395] on input "[PERSON_NAME] مریشک بە پەنیر" at bounding box center [955, 396] width 472 height 26
click at [830, 395] on input "بەرگری مریشک بە پەنیر" at bounding box center [955, 396] width 472 height 26
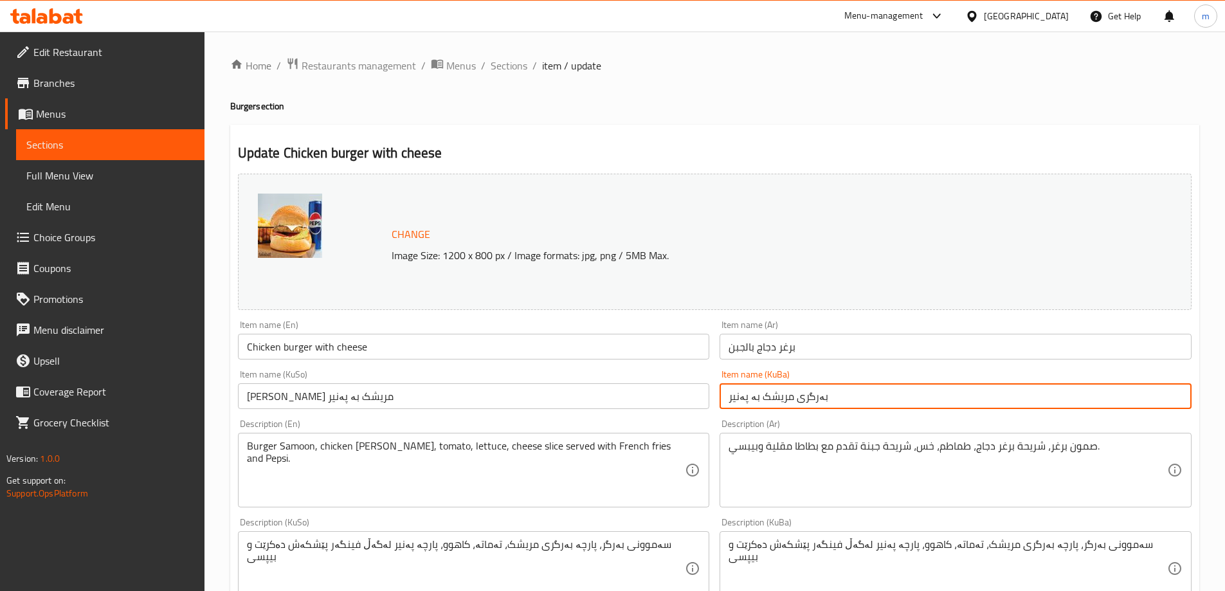
click at [830, 395] on input "بەرگری مریشک بە پەنیر" at bounding box center [955, 396] width 472 height 26
type input "بەرگری مریشک بە پەنیر"
click at [647, 387] on input "[PERSON_NAME] مریشک بە پەنیر" at bounding box center [474, 396] width 472 height 26
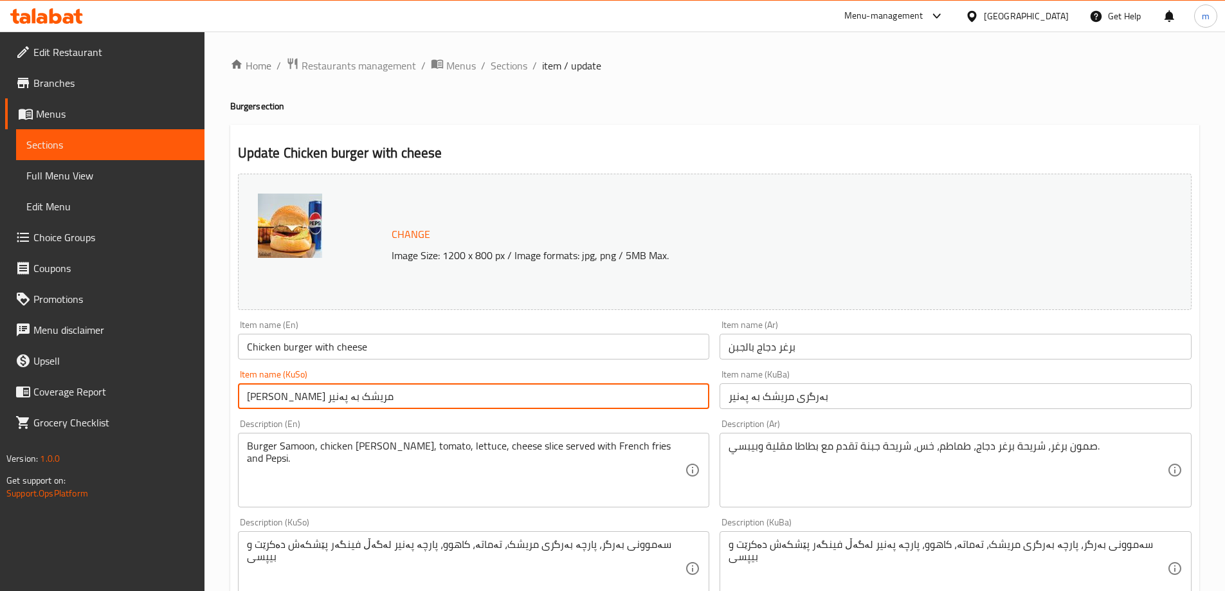
click at [647, 387] on input "[PERSON_NAME] مریشک بە پەنیر" at bounding box center [474, 396] width 472 height 26
paste input "text"
type input "بەرگری مریشک بە پەنیر"
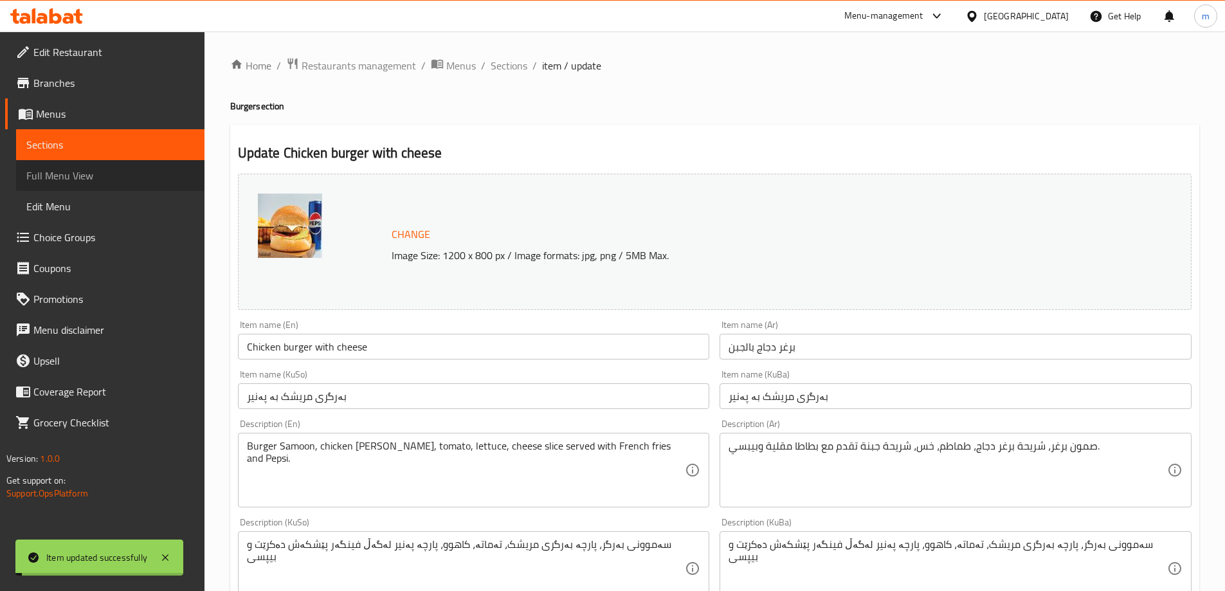
click at [96, 181] on span "Full Menu View" at bounding box center [110, 175] width 168 height 15
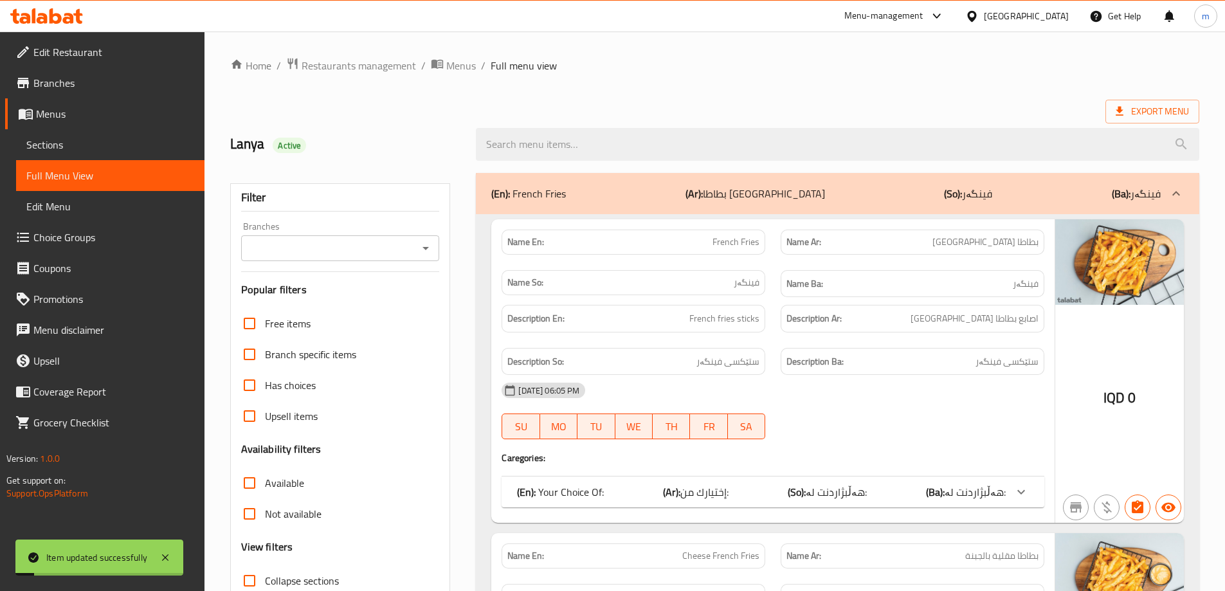
click at [426, 250] on icon "Open" at bounding box center [425, 247] width 15 height 15
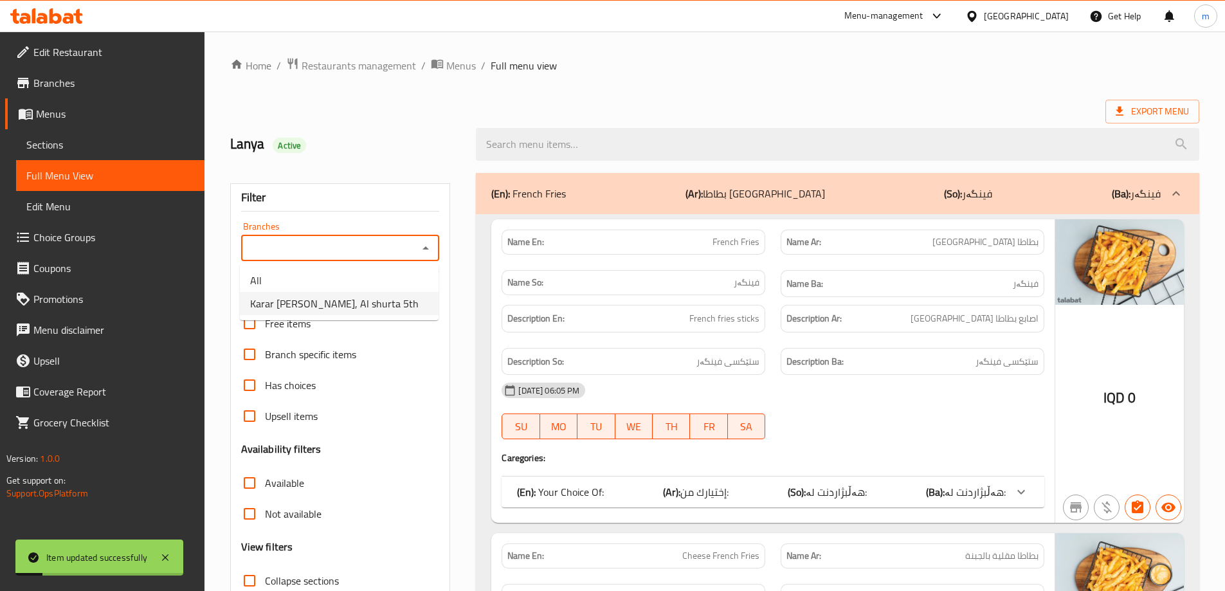
click at [348, 303] on span "Karar [PERSON_NAME], Al shurta 5th" at bounding box center [334, 303] width 168 height 15
type input "Karar [PERSON_NAME], Al shurta 5th"
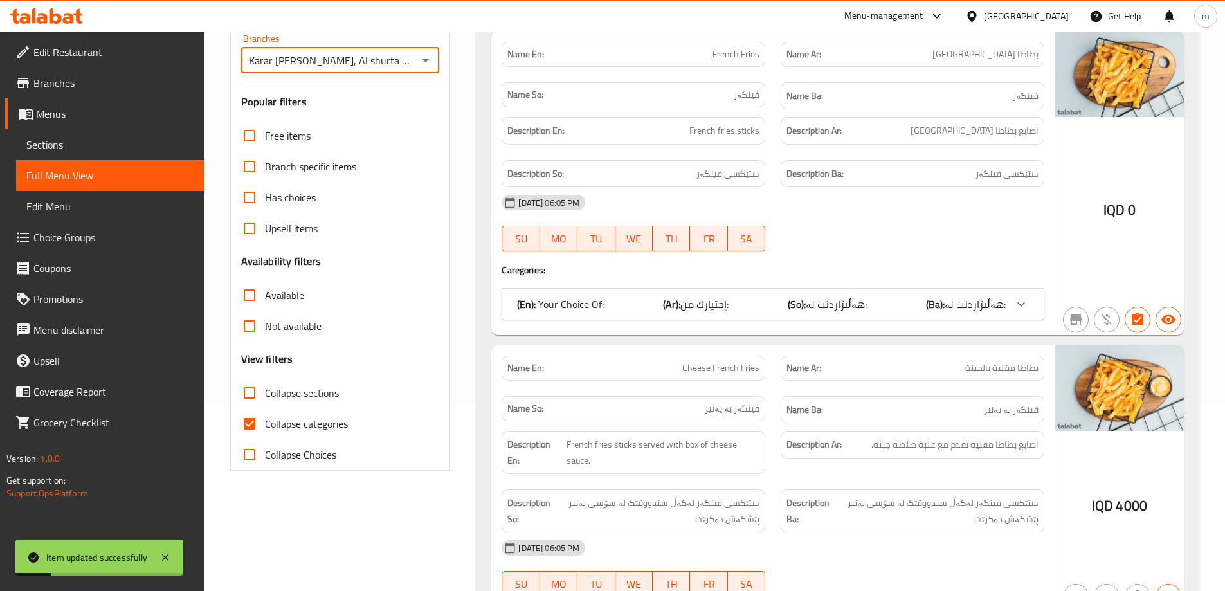
scroll to position [321, 0]
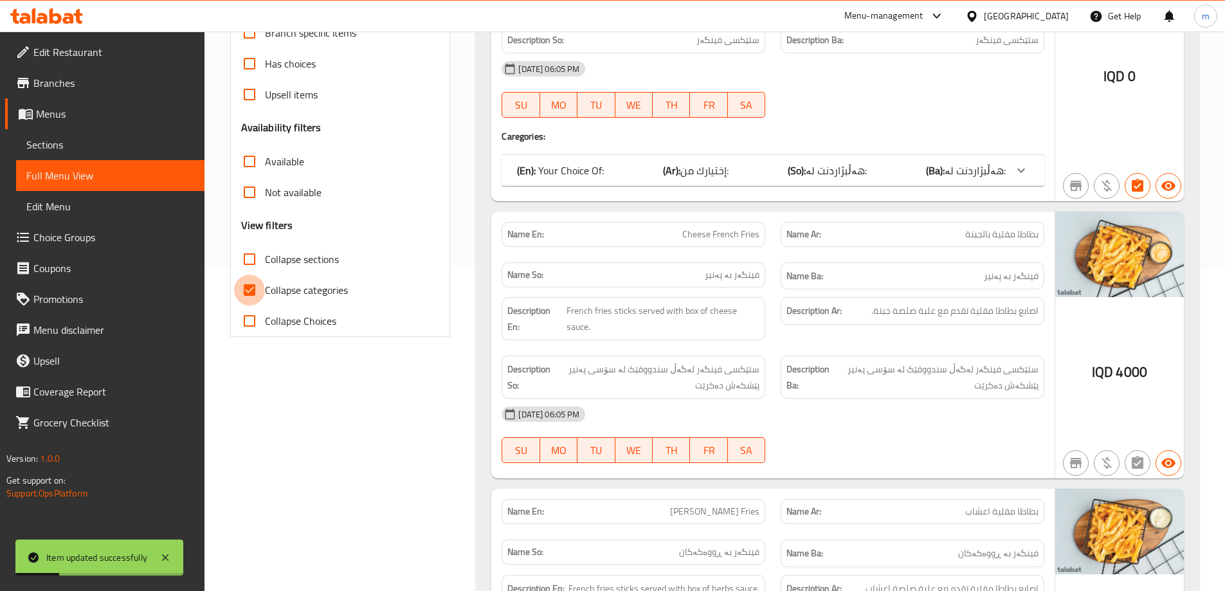
click at [251, 301] on input "Collapse categories" at bounding box center [249, 289] width 31 height 31
checkbox input "false"
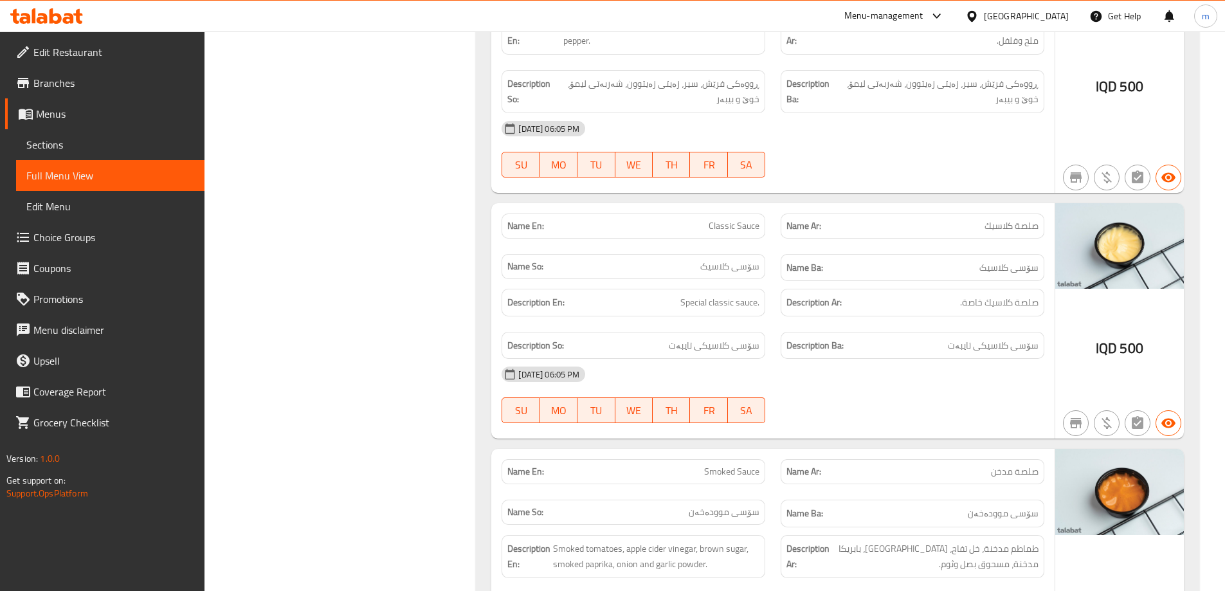
scroll to position [11571, 0]
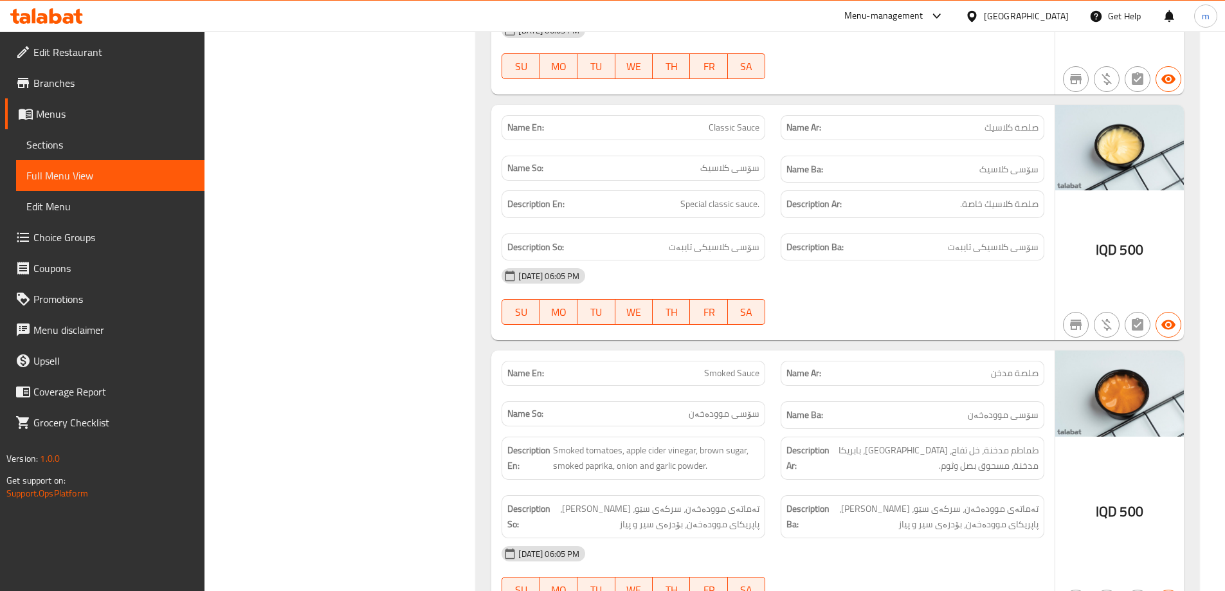
click at [955, 538] on div "[DATE] 06:05 PM" at bounding box center [773, 553] width 558 height 31
drag, startPoint x: 962, startPoint y: 320, endPoint x: 1046, endPoint y: 323, distance: 84.3
click at [1046, 429] on div "Description Ar: طماطم مدخنة، خل تفاح، [GEOGRAPHIC_DATA]، بابريكا مدخنة، مسحوق ب…" at bounding box center [912, 458] width 279 height 58
copy span "مسحوق بصل وثوم."
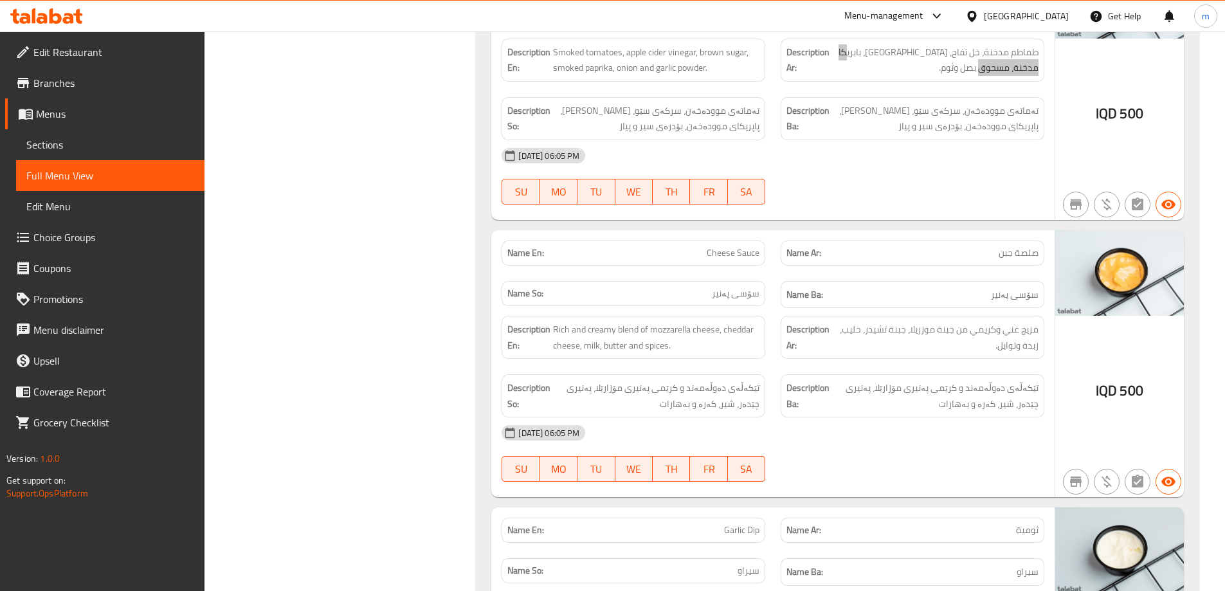
scroll to position [12030, 0]
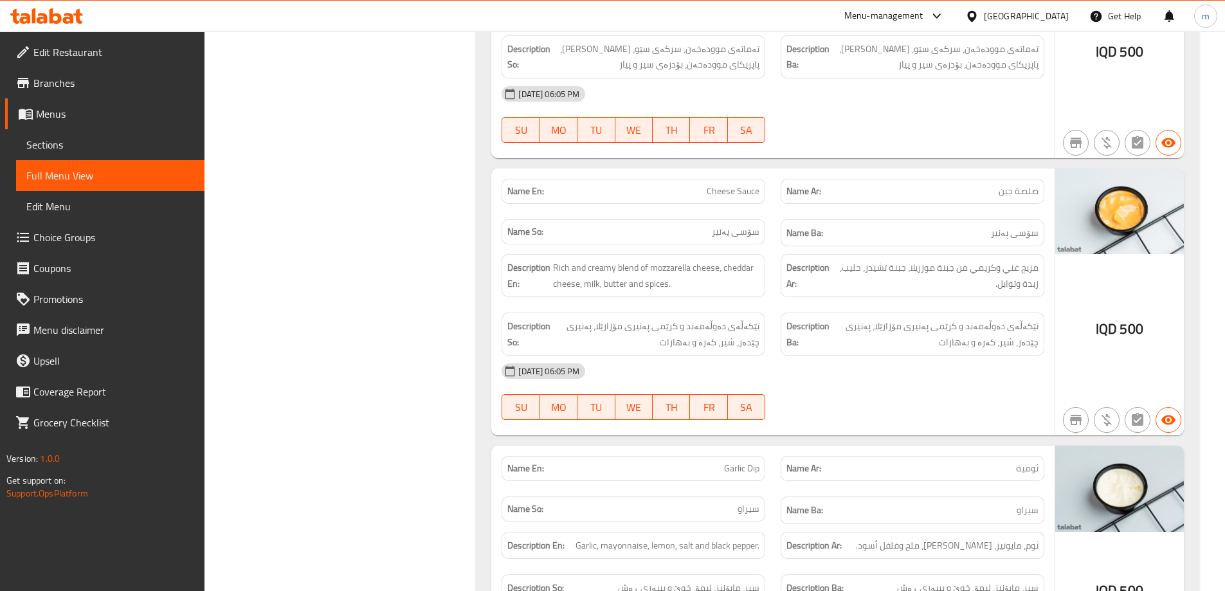
click at [868, 502] on h6 "Name Ba: سیراو" at bounding box center [912, 510] width 252 height 16
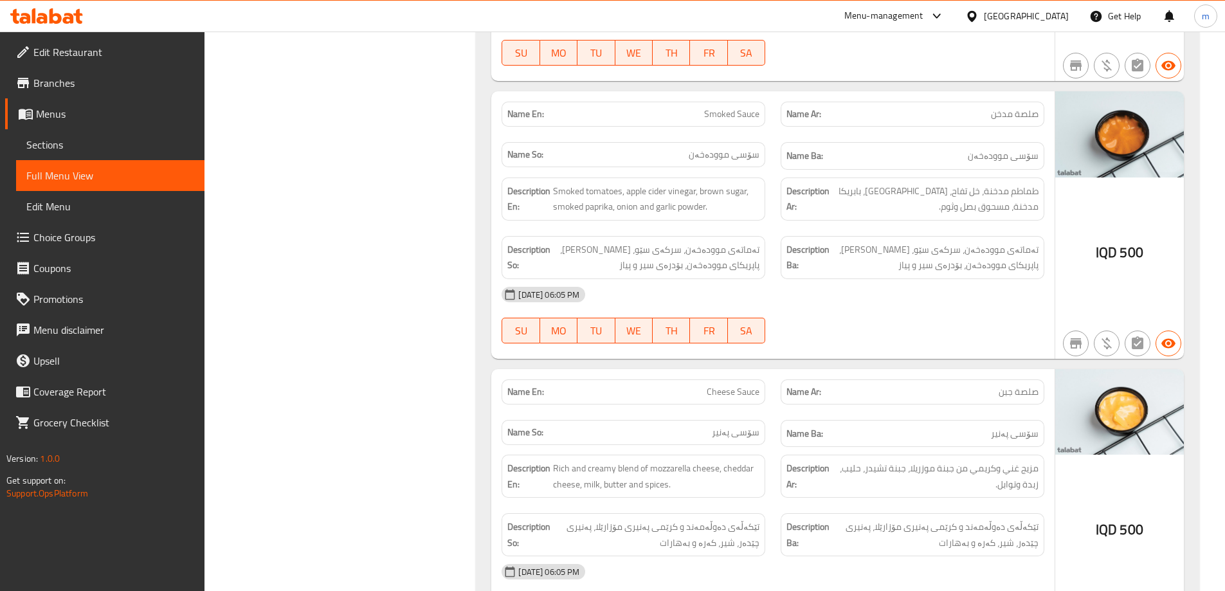
scroll to position [11709, 0]
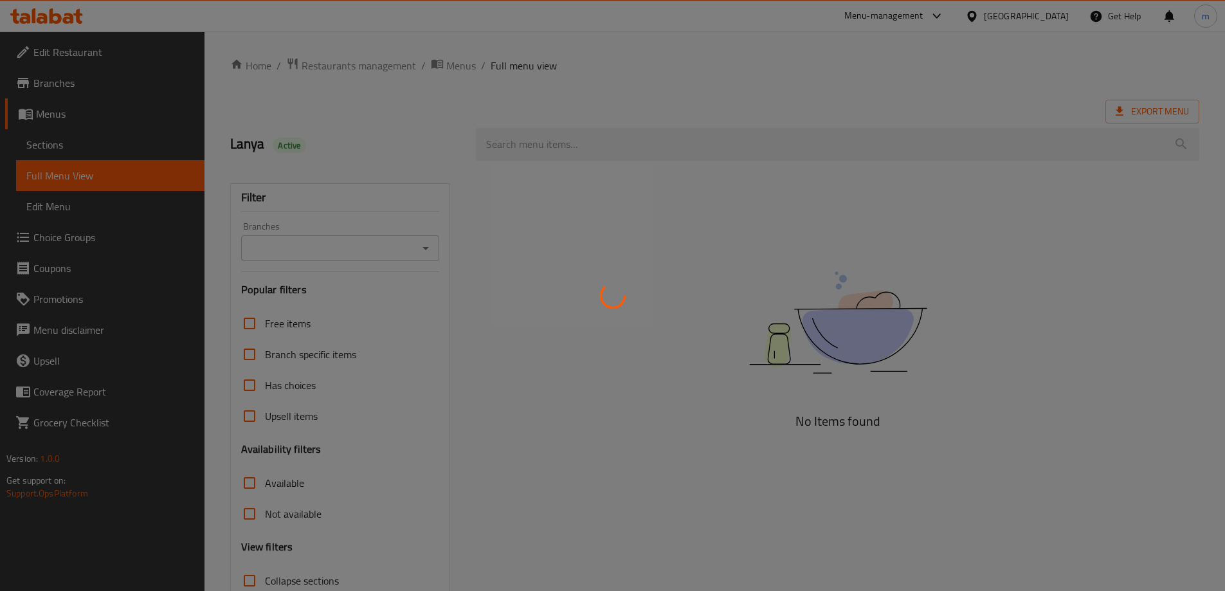
click at [731, 251] on div at bounding box center [612, 295] width 1225 height 591
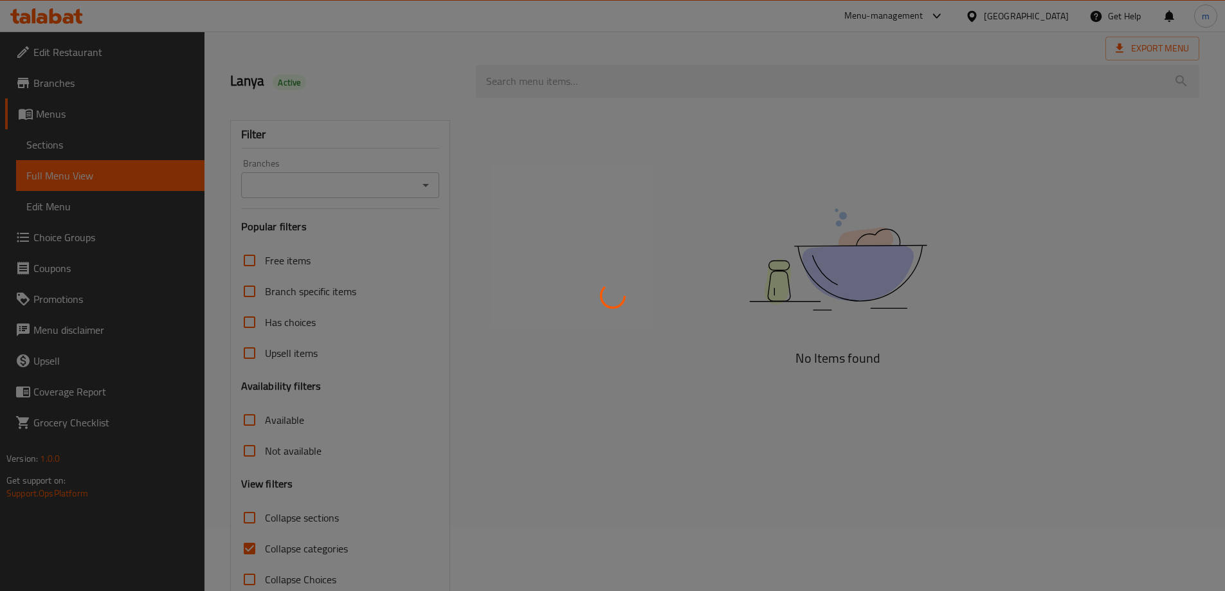
scroll to position [93, 0]
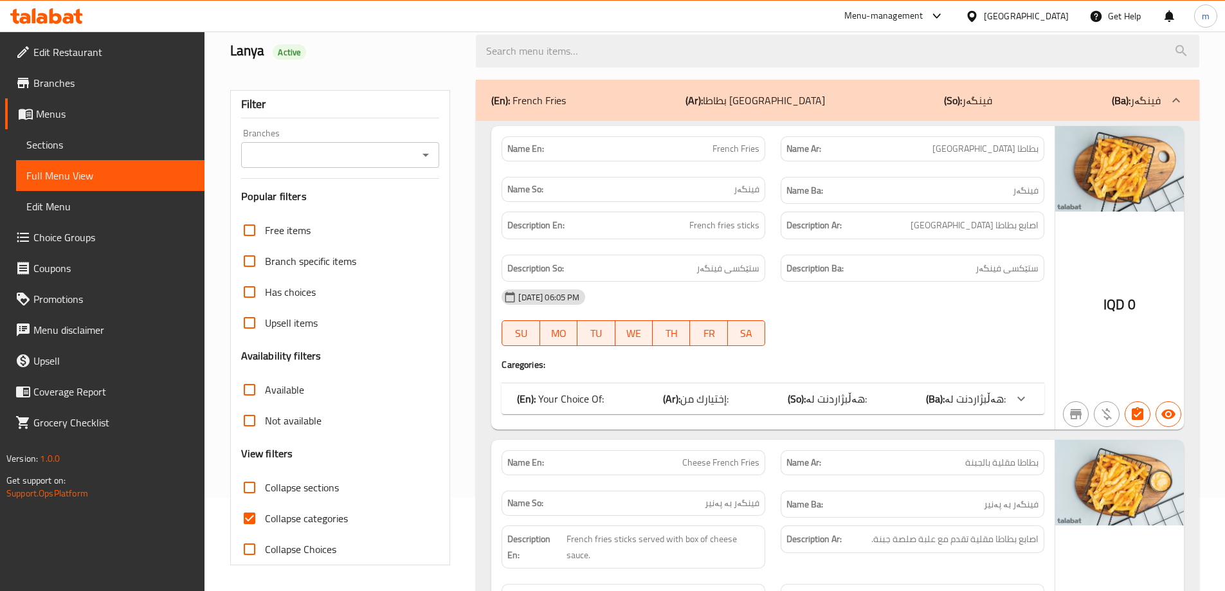
click at [246, 518] on input "Collapse categories" at bounding box center [249, 518] width 31 height 31
checkbox input "false"
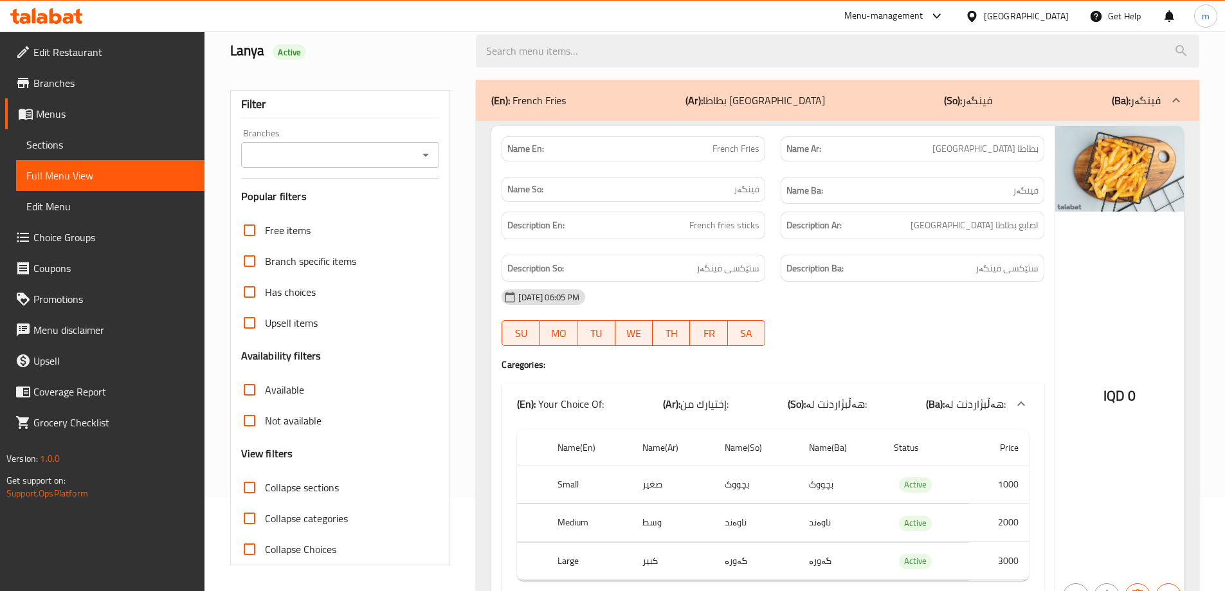
scroll to position [0, 0]
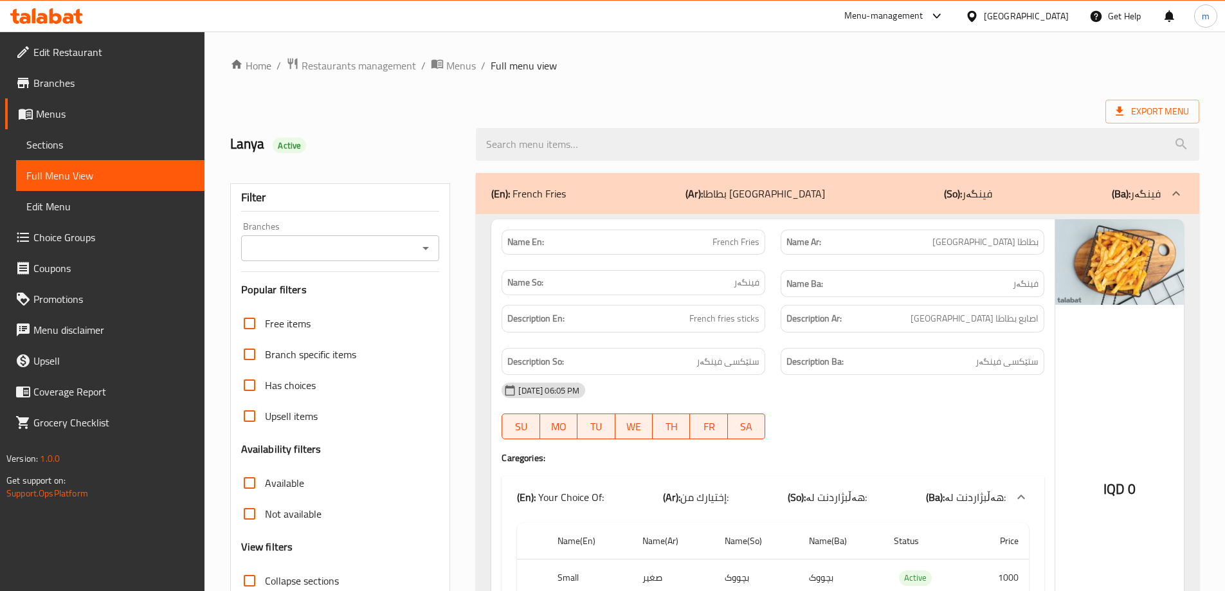
click at [423, 245] on icon "Open" at bounding box center [425, 247] width 15 height 15
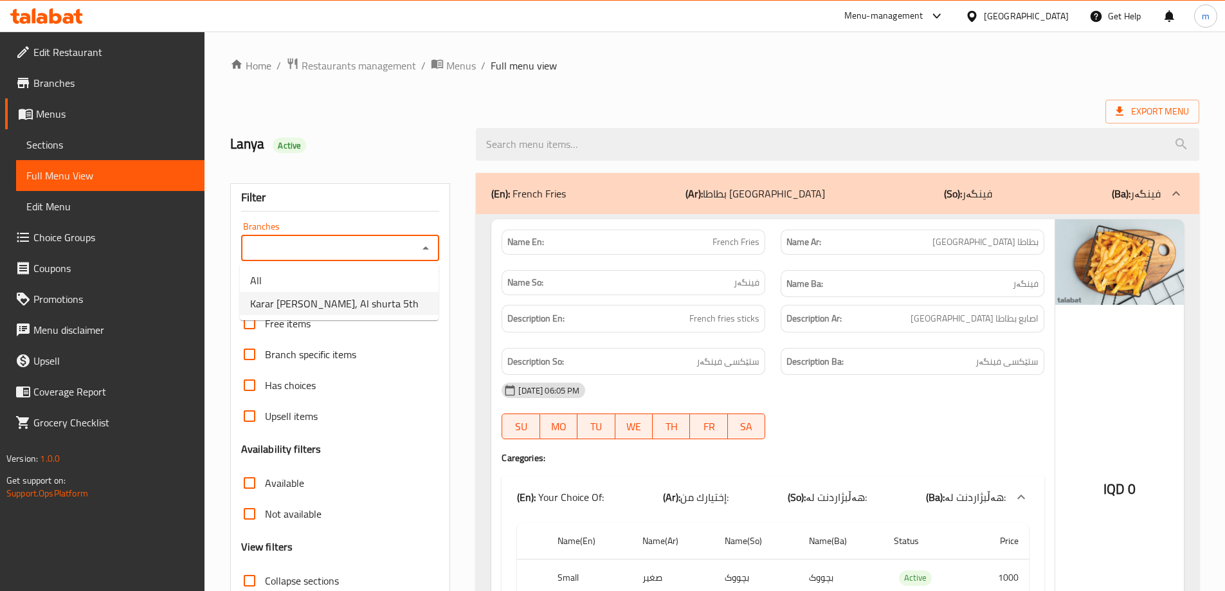
click at [337, 311] on span "Karar [PERSON_NAME], Al shurta 5th" at bounding box center [334, 303] width 168 height 15
type input "Karar [PERSON_NAME], Al shurta 5th"
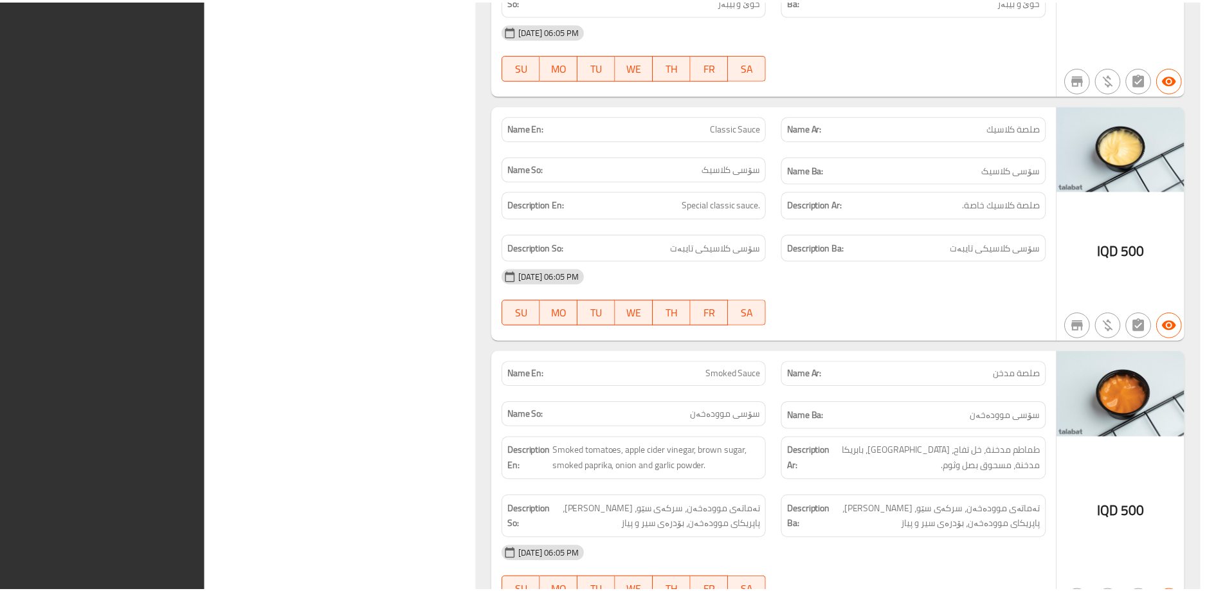
scroll to position [11999, 0]
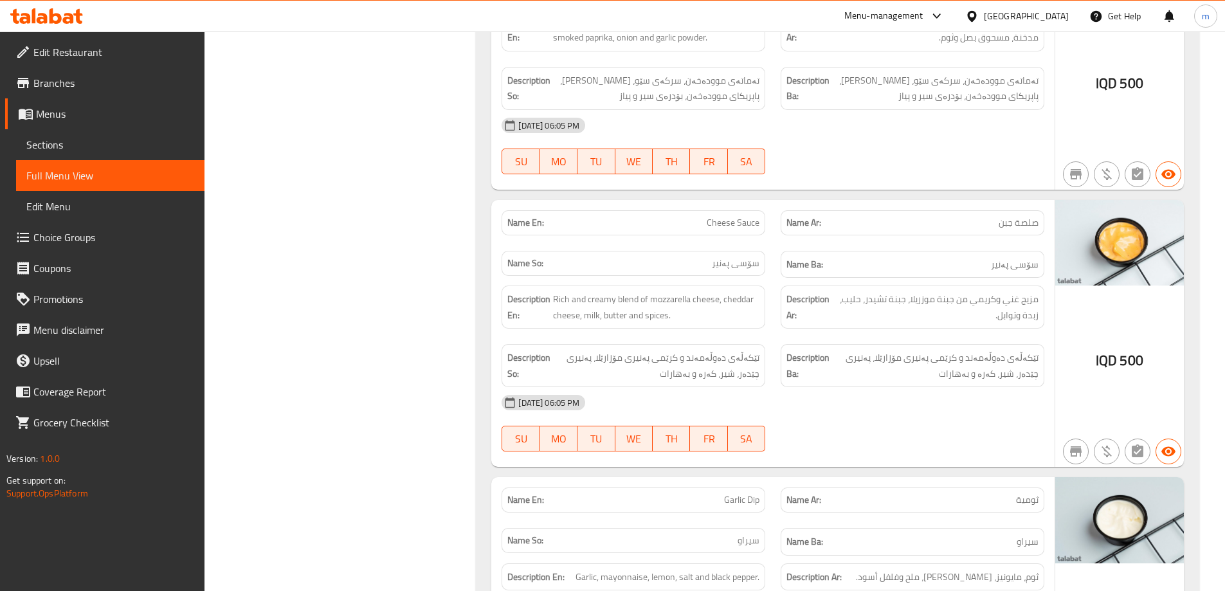
drag, startPoint x: 804, startPoint y: 282, endPoint x: 778, endPoint y: 283, distance: 26.4
click at [804, 387] on div "[DATE] 06:05 PM SU MO TU WE TH FR SA" at bounding box center [773, 423] width 558 height 72
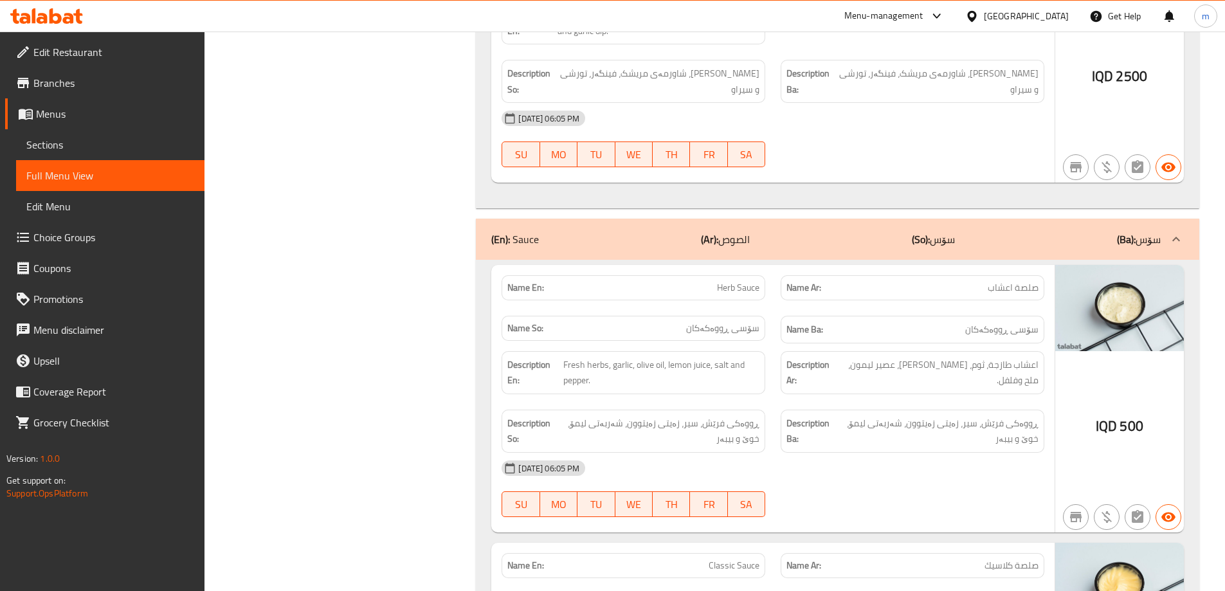
scroll to position [11034, 0]
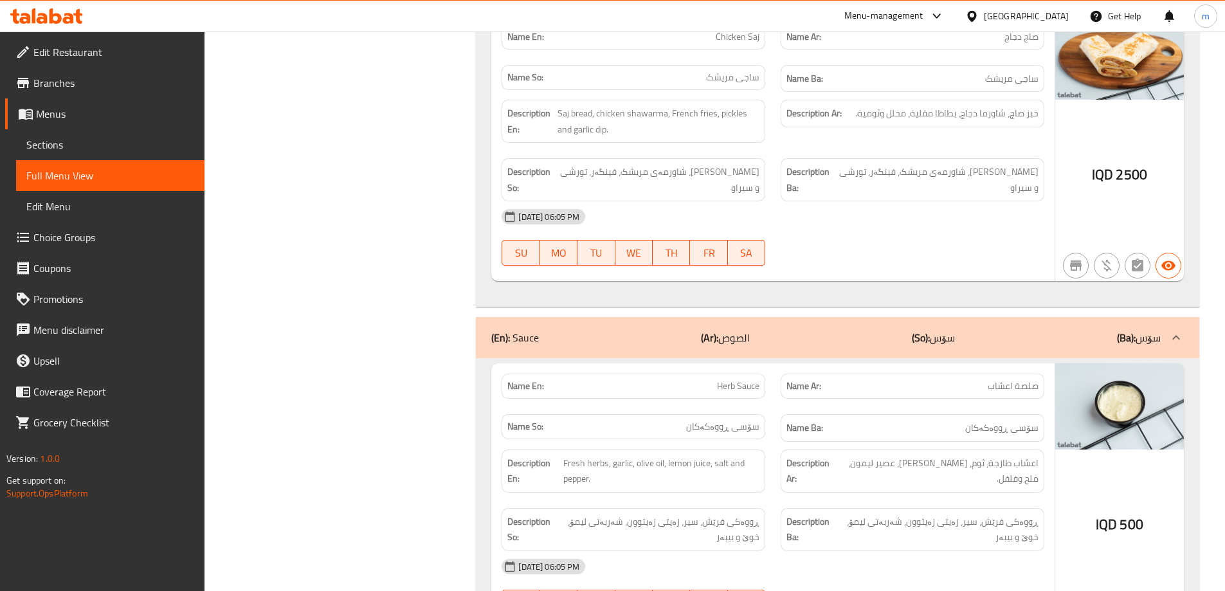
click at [94, 60] on span "Edit Restaurant" at bounding box center [113, 51] width 161 height 15
